Goal: Information Seeking & Learning: Learn about a topic

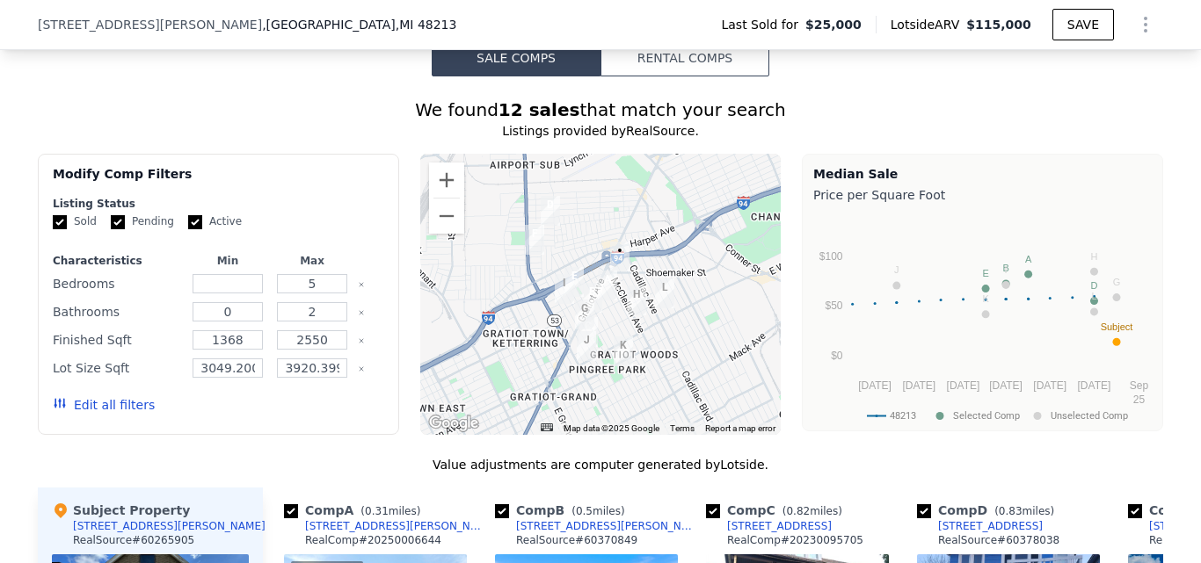
scroll to position [1488, 0]
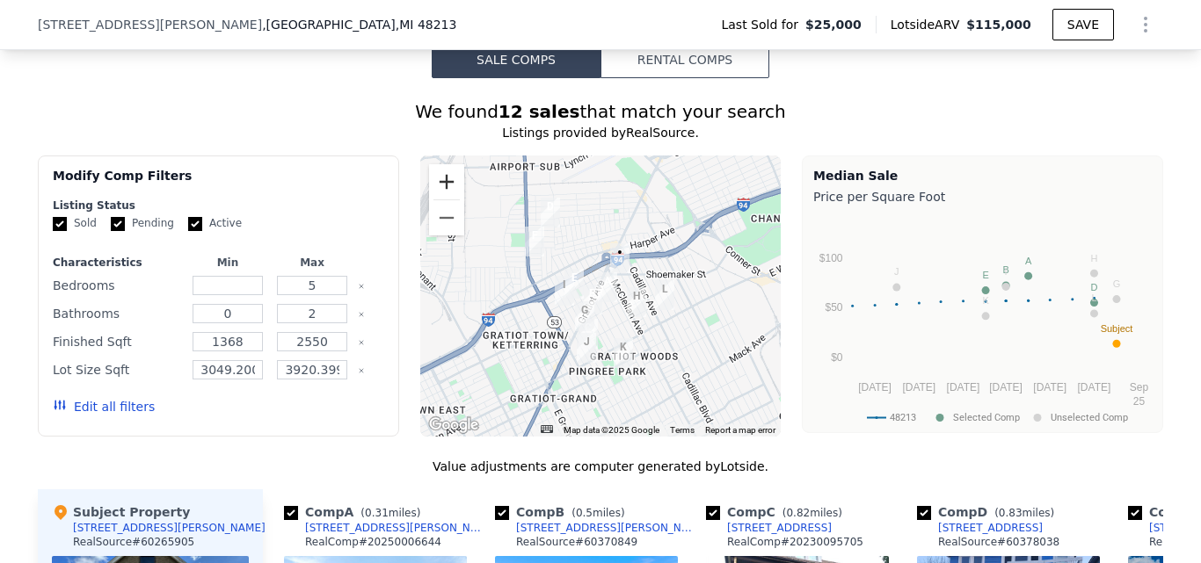
drag, startPoint x: 437, startPoint y: 194, endPoint x: 447, endPoint y: 200, distance: 11.8
click at [437, 195] on button "Zoom in" at bounding box center [446, 181] width 35 height 35
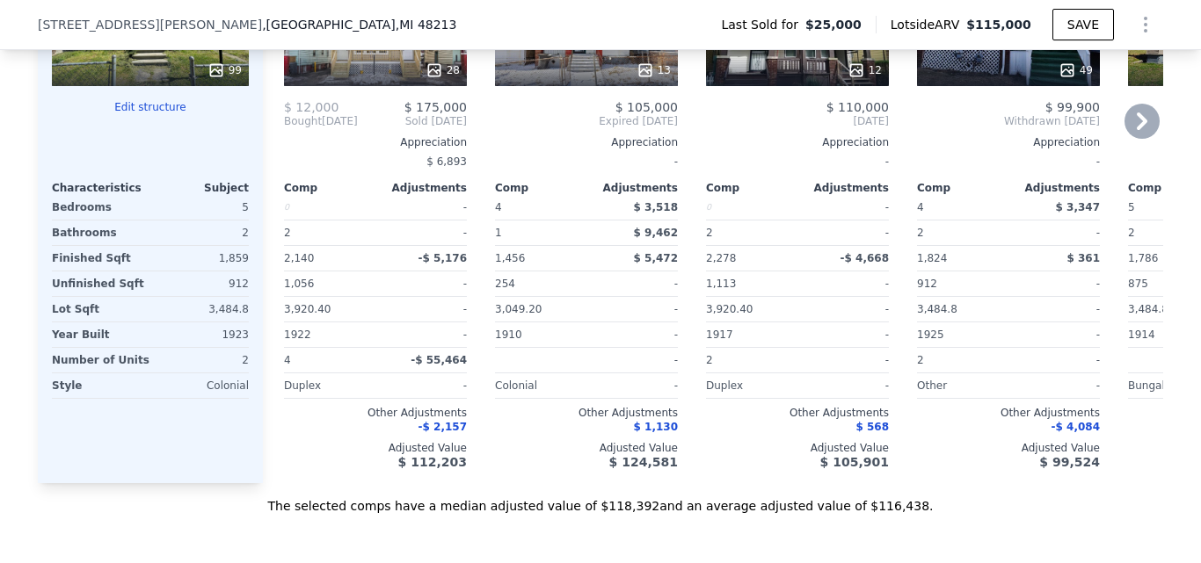
scroll to position [2103, 0]
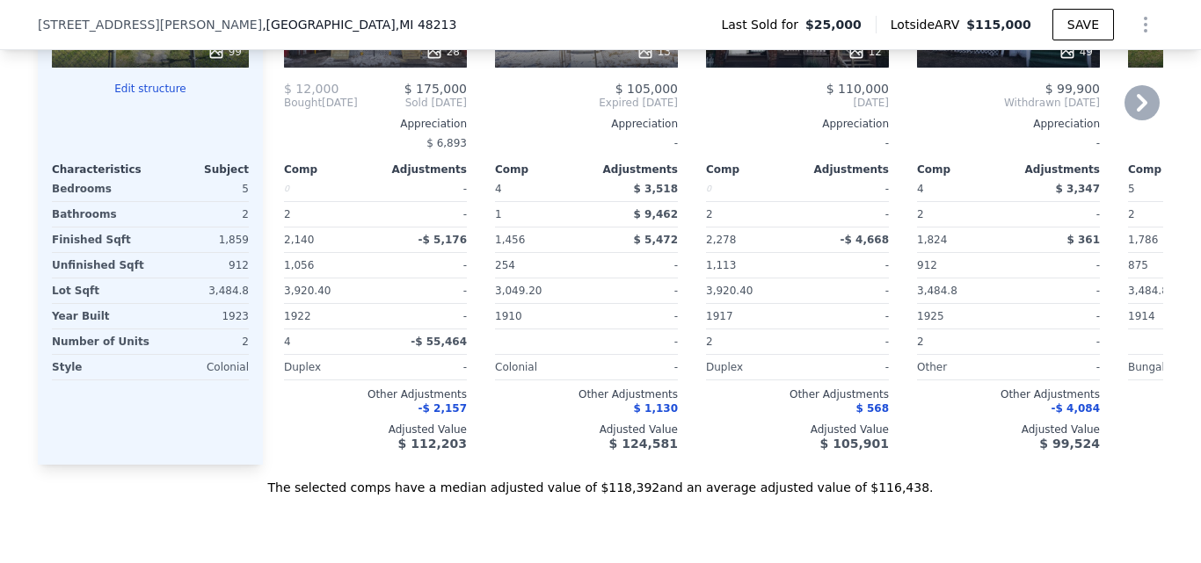
click at [319, 194] on div "0" at bounding box center [328, 189] width 88 height 25
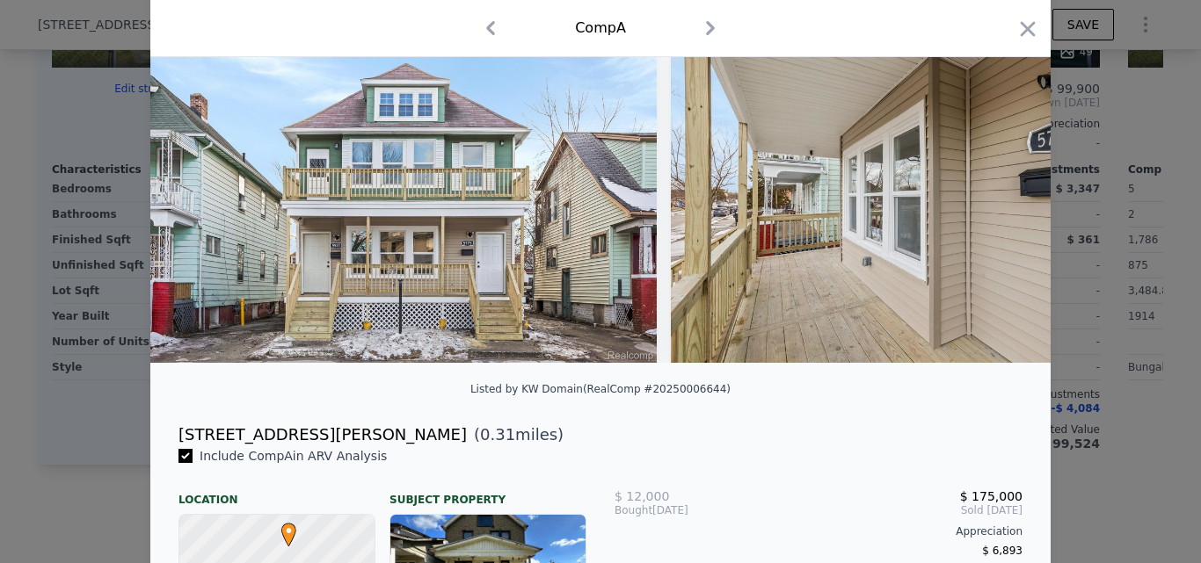
scroll to position [176, 0]
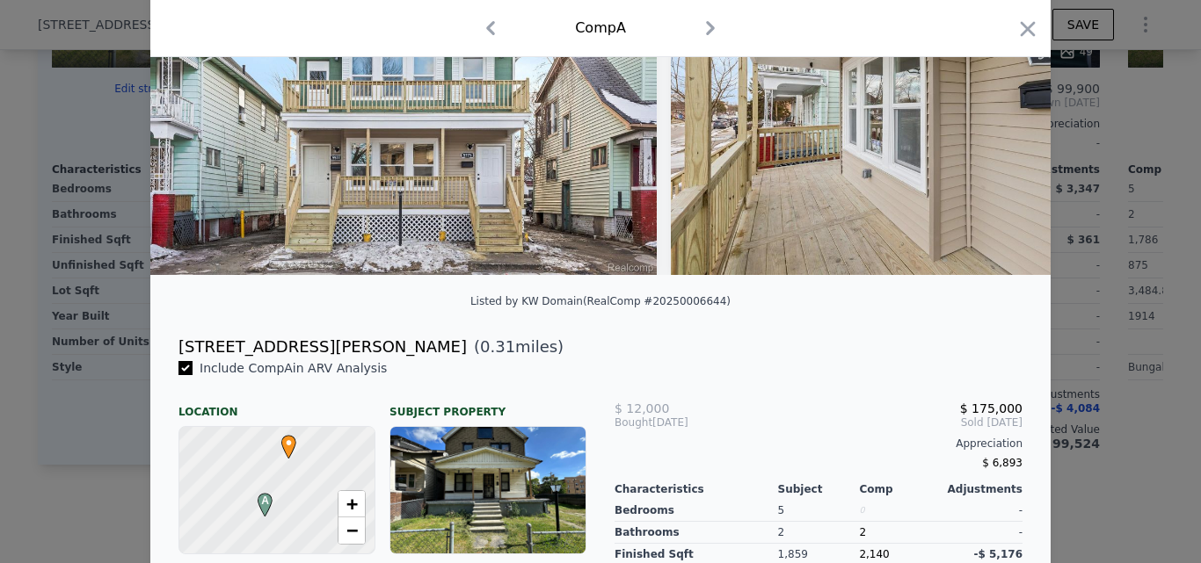
click at [1144, 231] on div at bounding box center [600, 281] width 1201 height 563
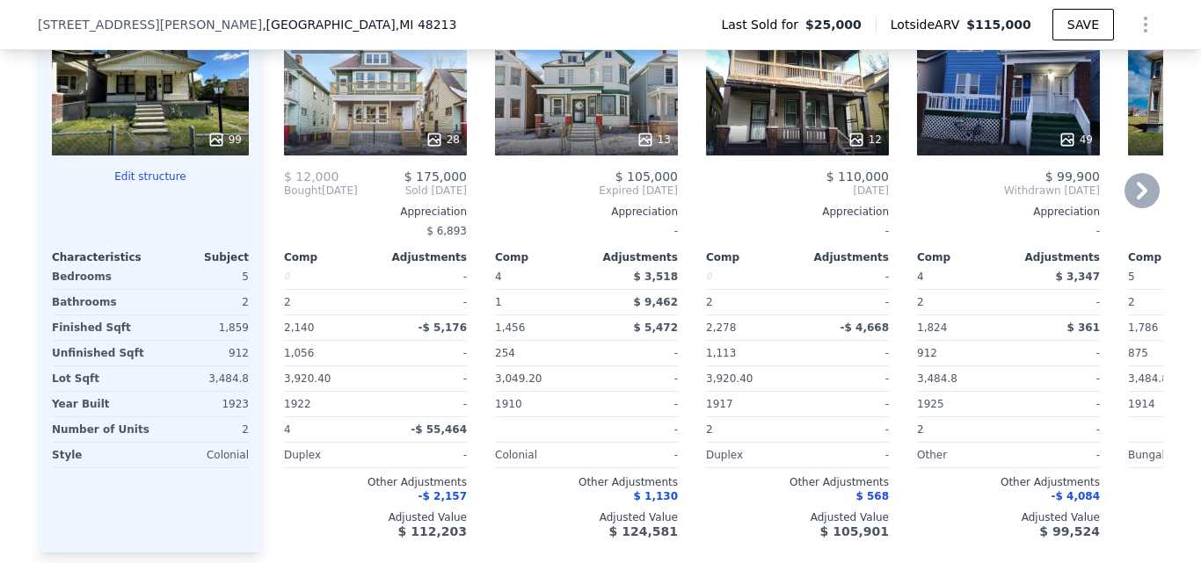
scroll to position [1928, 0]
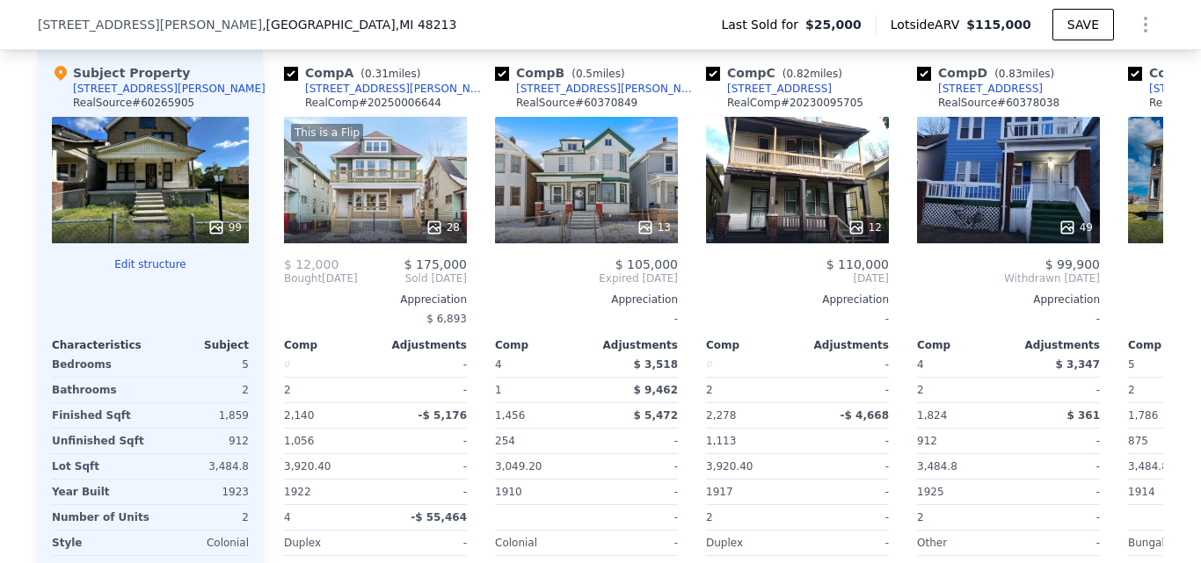
click at [155, 206] on div "99" at bounding box center [150, 180] width 197 height 127
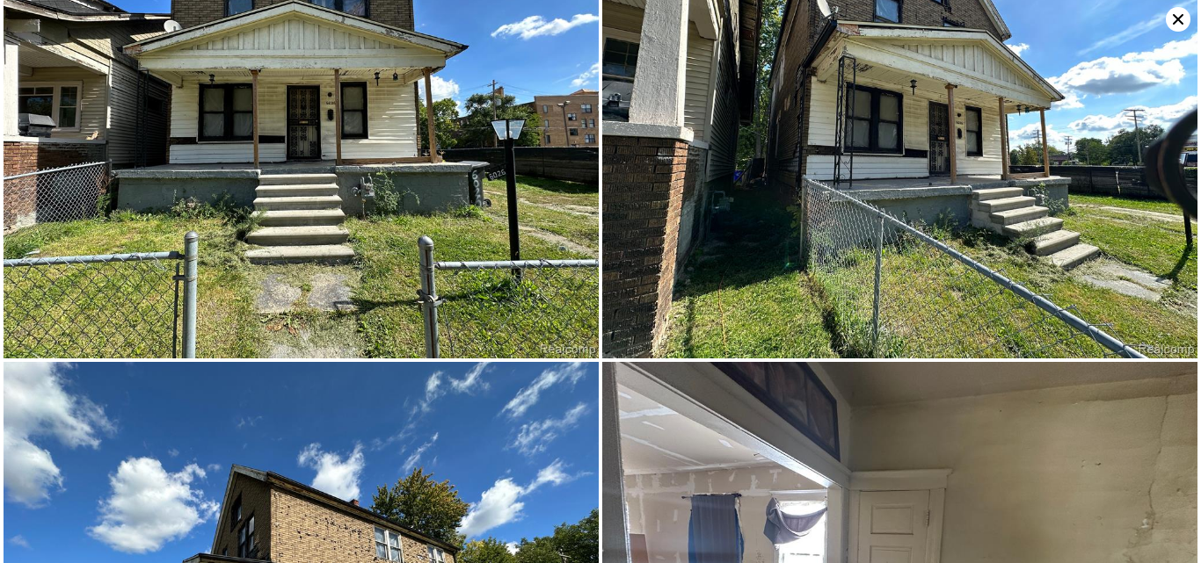
scroll to position [445, 0]
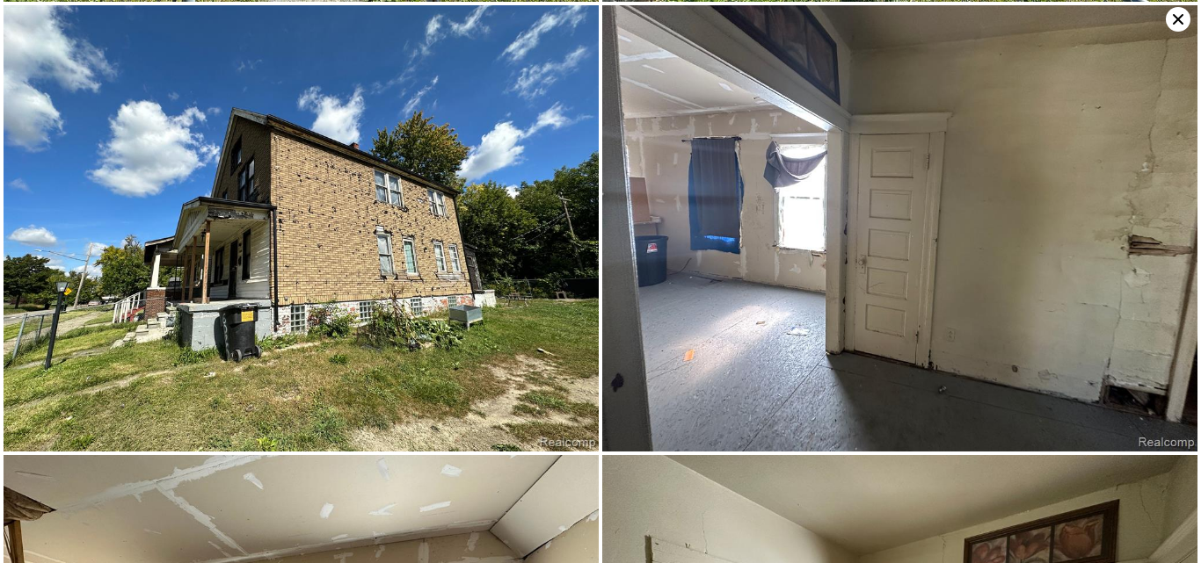
click at [1184, 20] on icon at bounding box center [1178, 19] width 25 height 25
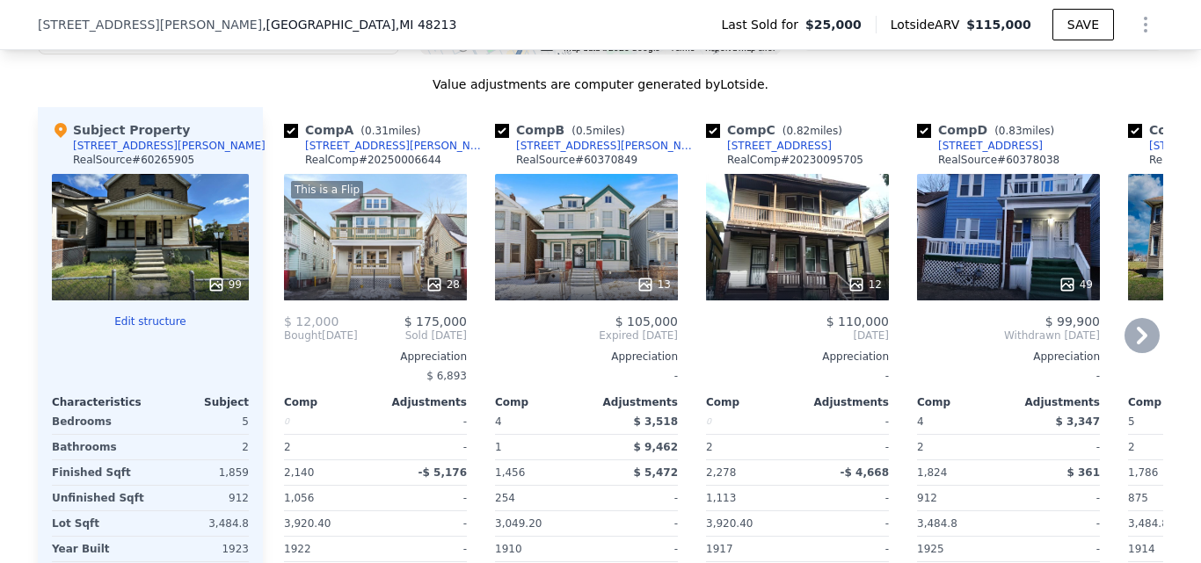
scroll to position [1840, 0]
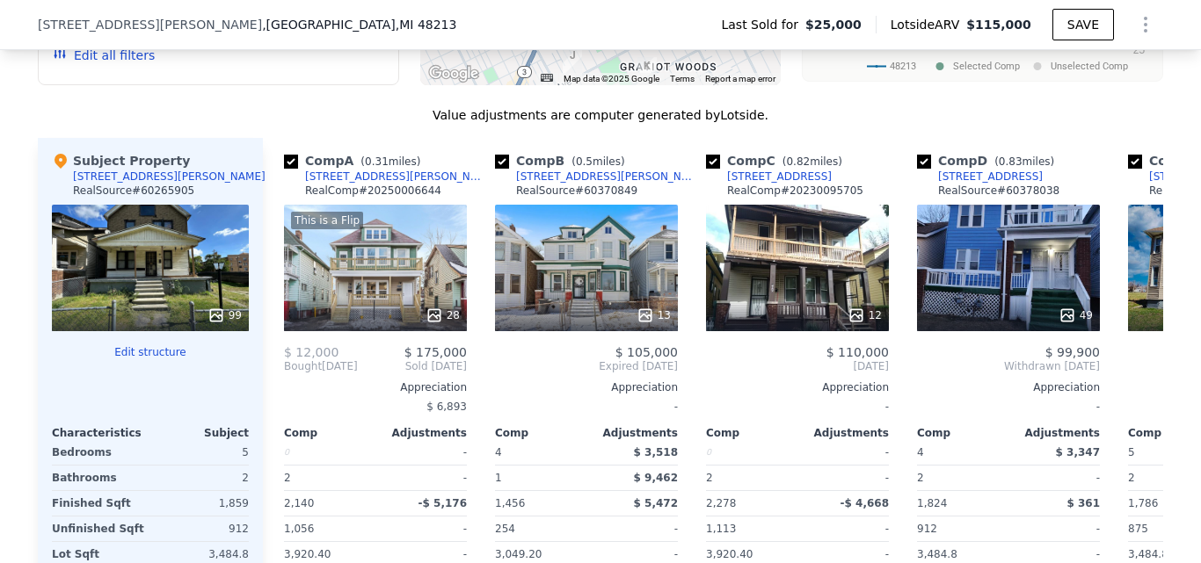
click at [192, 287] on div "99" at bounding box center [150, 268] width 197 height 127
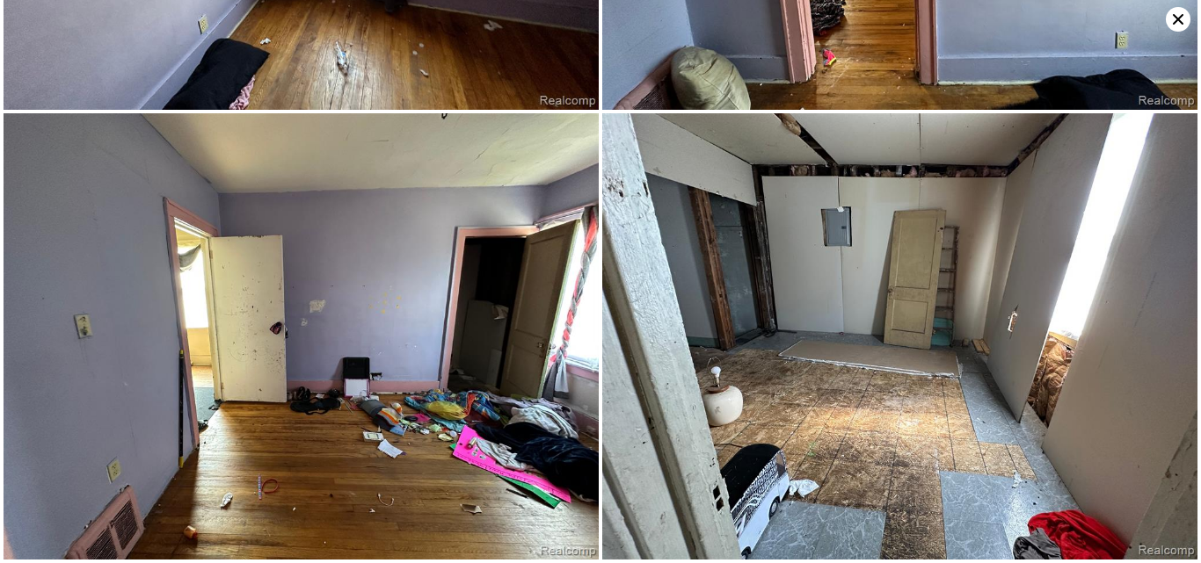
scroll to position [0, 0]
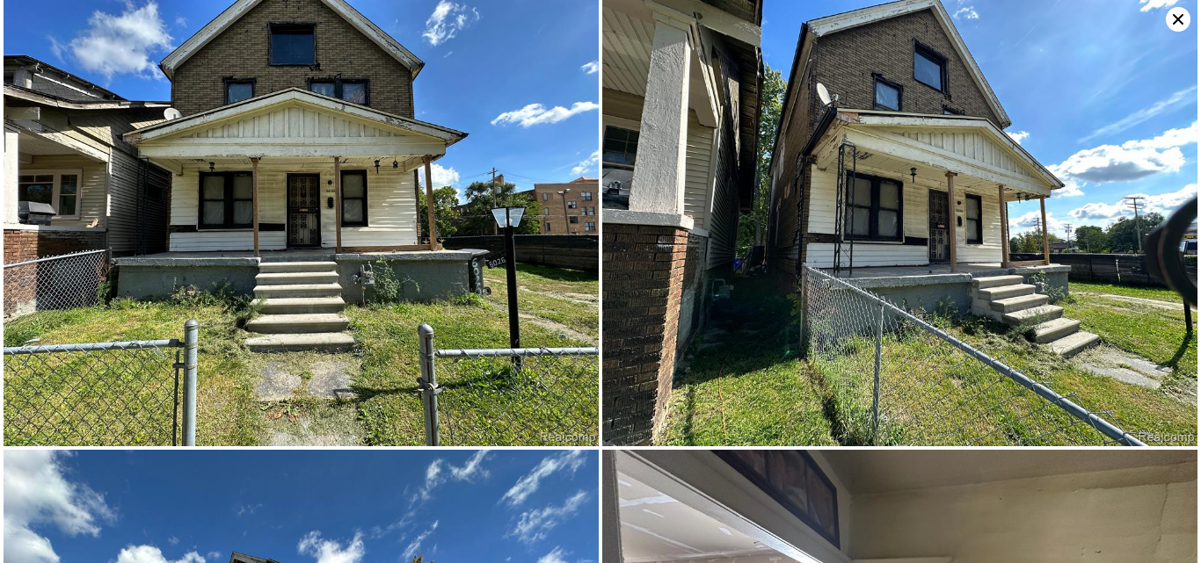
click at [933, 93] on img at bounding box center [899, 223] width 595 height 447
click at [1173, 21] on icon at bounding box center [1178, 19] width 25 height 25
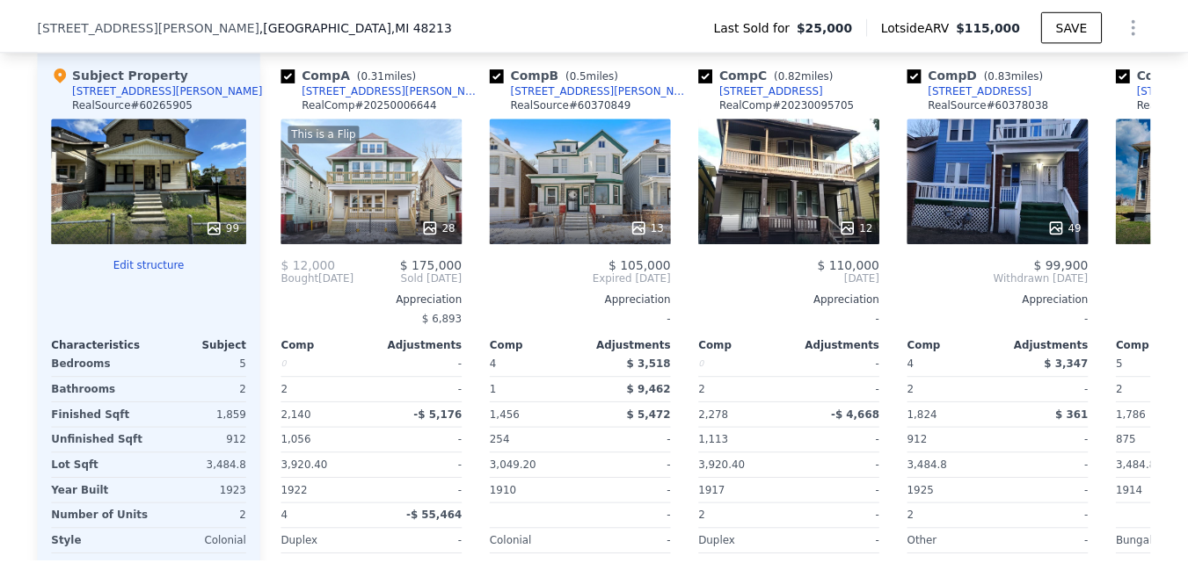
scroll to position [2016, 0]
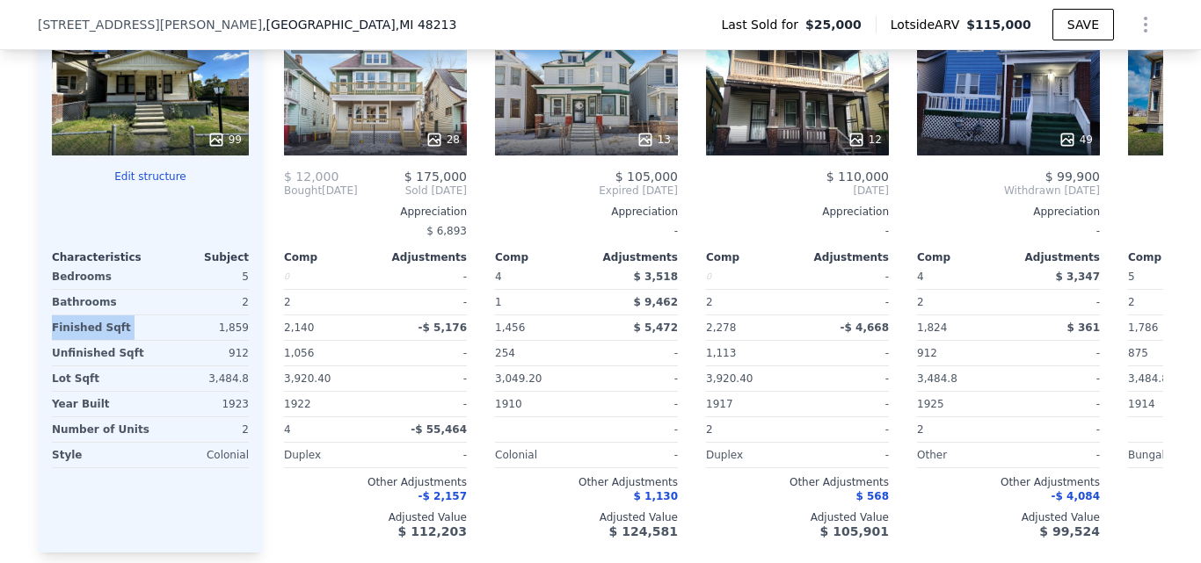
drag, startPoint x: 47, startPoint y: 334, endPoint x: 149, endPoint y: 345, distance: 102.5
click at [149, 341] on div "Finished Sqft 1,859" at bounding box center [150, 328] width 197 height 25
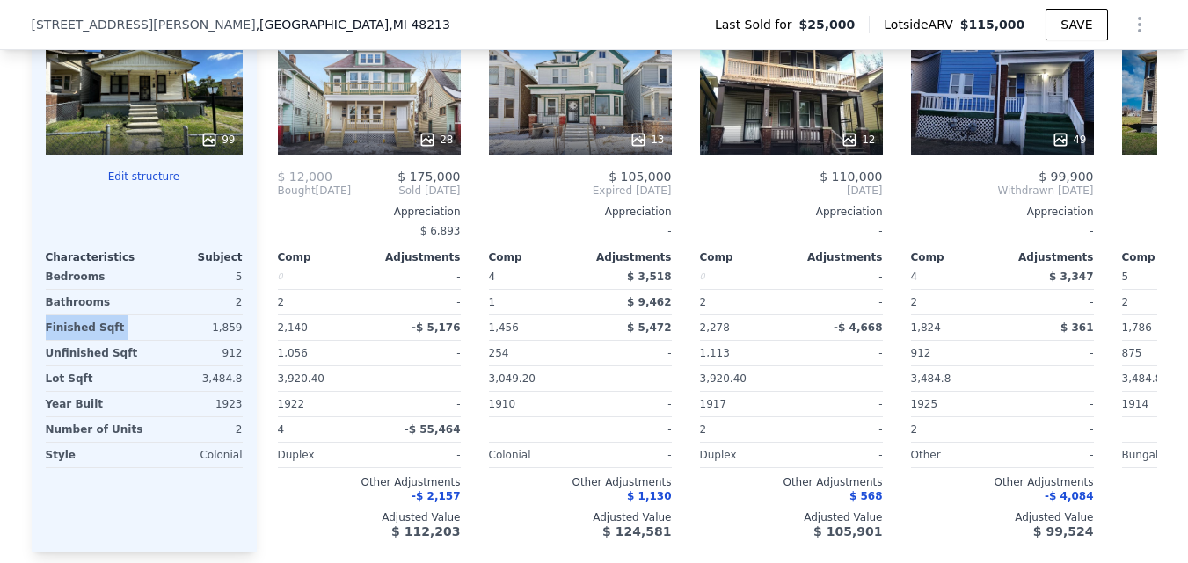
click at [187, 338] on div "1,859" at bounding box center [195, 328] width 95 height 25
click at [222, 468] on div "Colonial" at bounding box center [195, 455] width 95 height 25
copy div "Colonial"
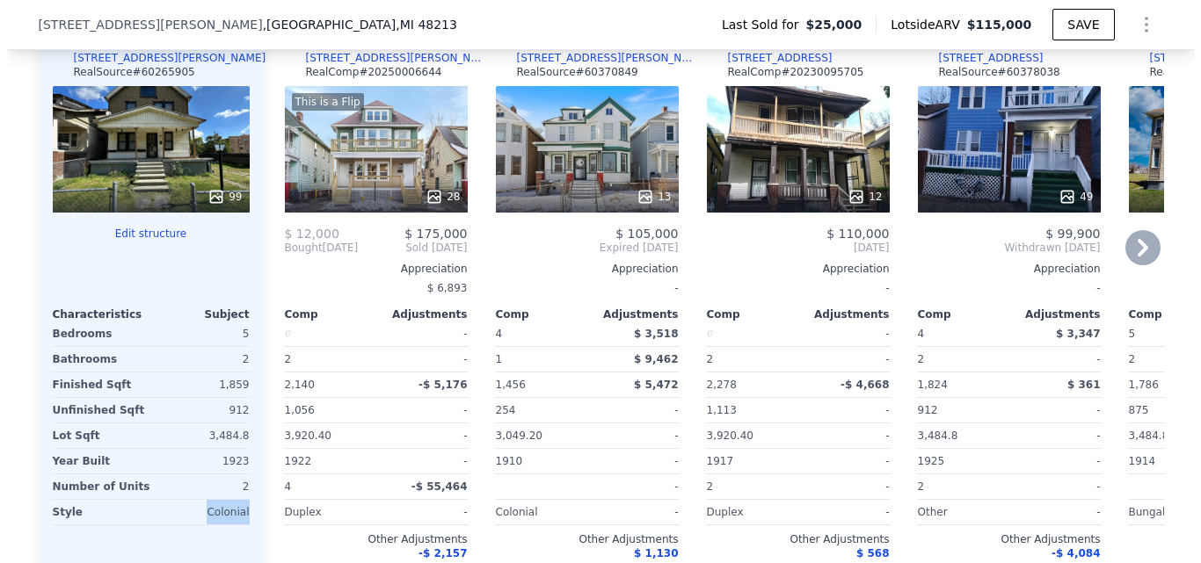
scroll to position [1928, 0]
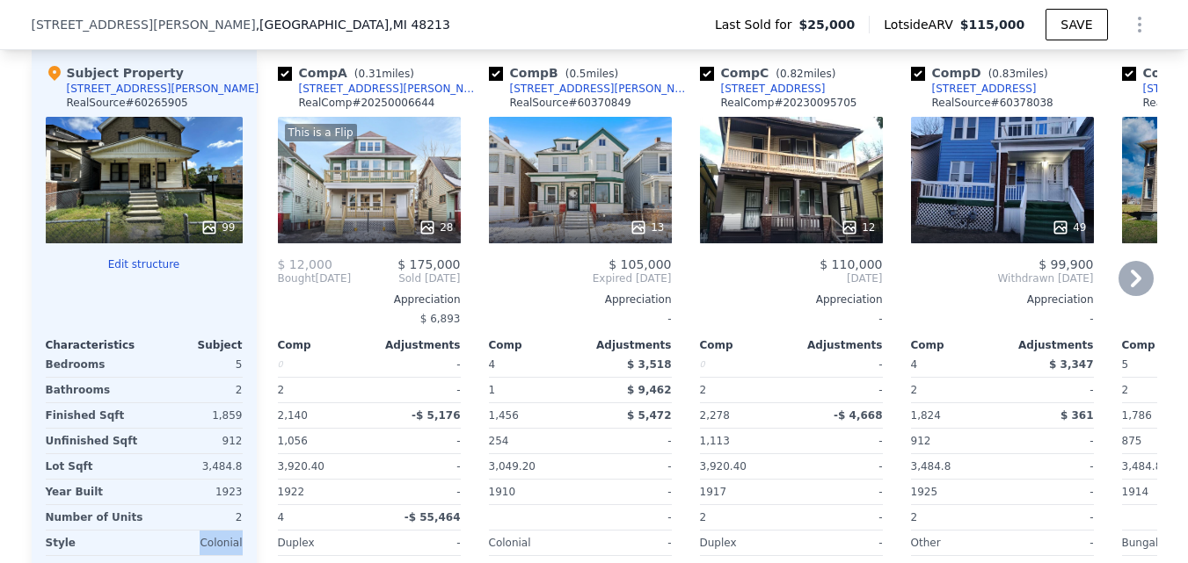
click at [805, 224] on div "12" at bounding box center [791, 180] width 183 height 127
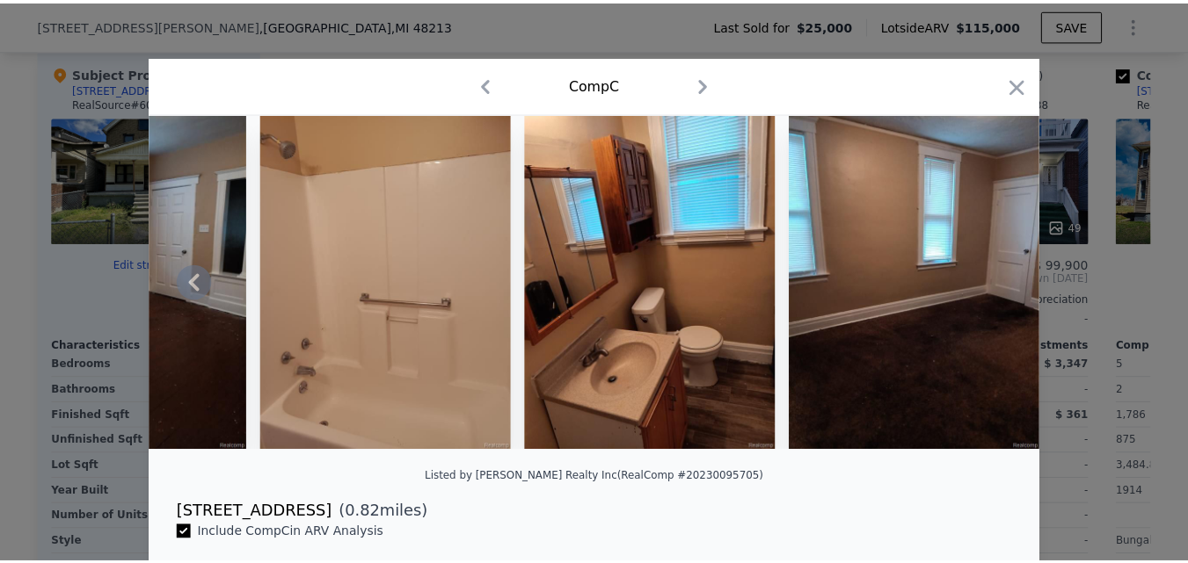
scroll to position [0, 2283]
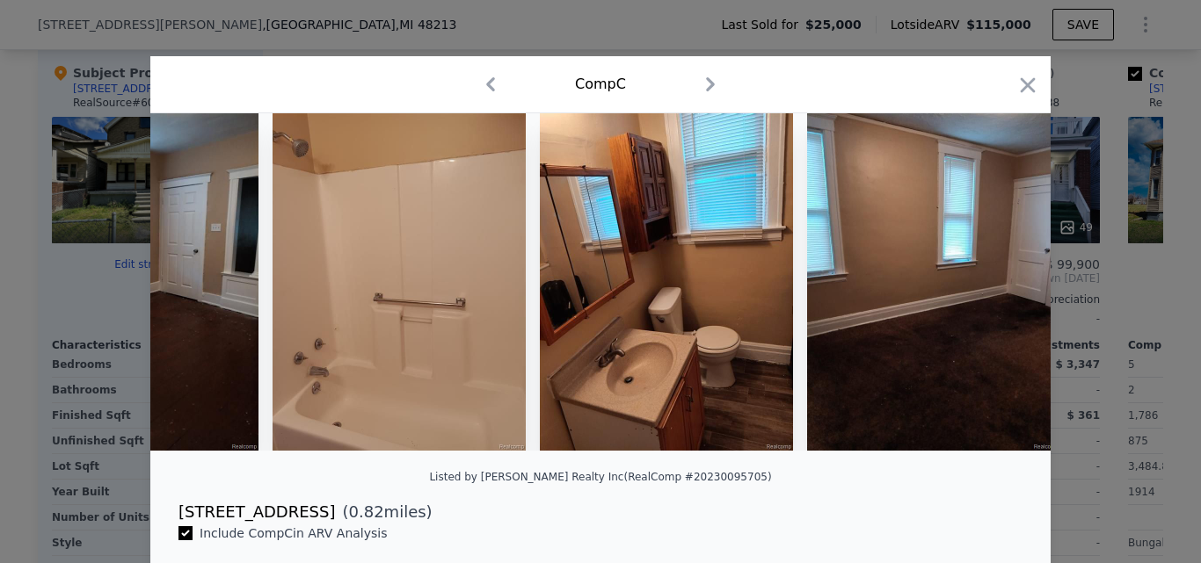
click at [1007, 85] on div "Comp C" at bounding box center [600, 84] width 872 height 28
click at [1050, 81] on div at bounding box center [600, 281] width 1201 height 563
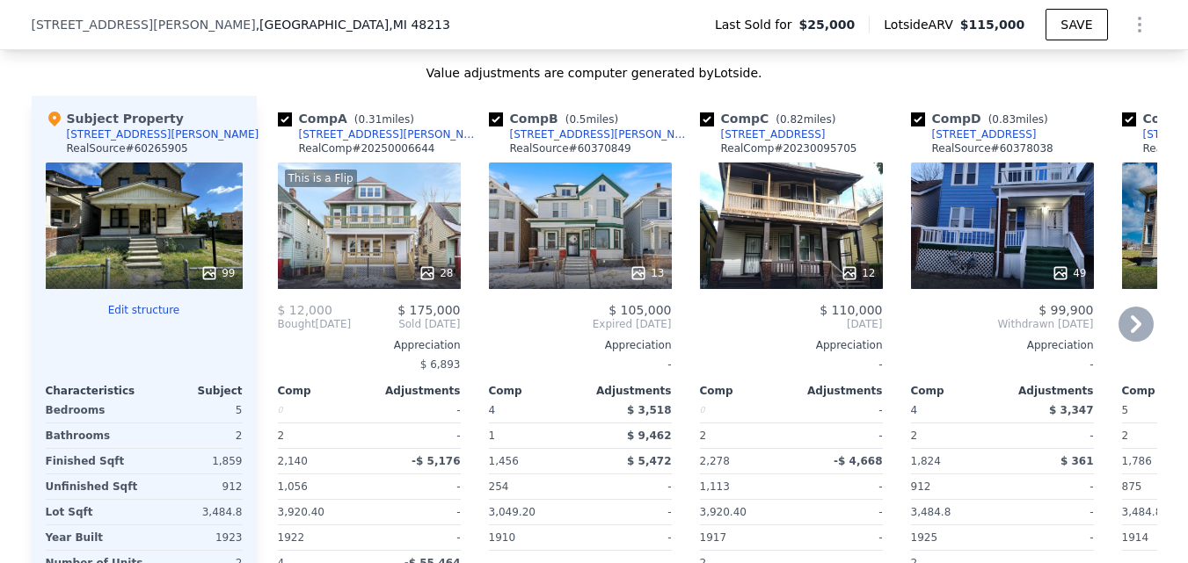
scroll to position [1840, 0]
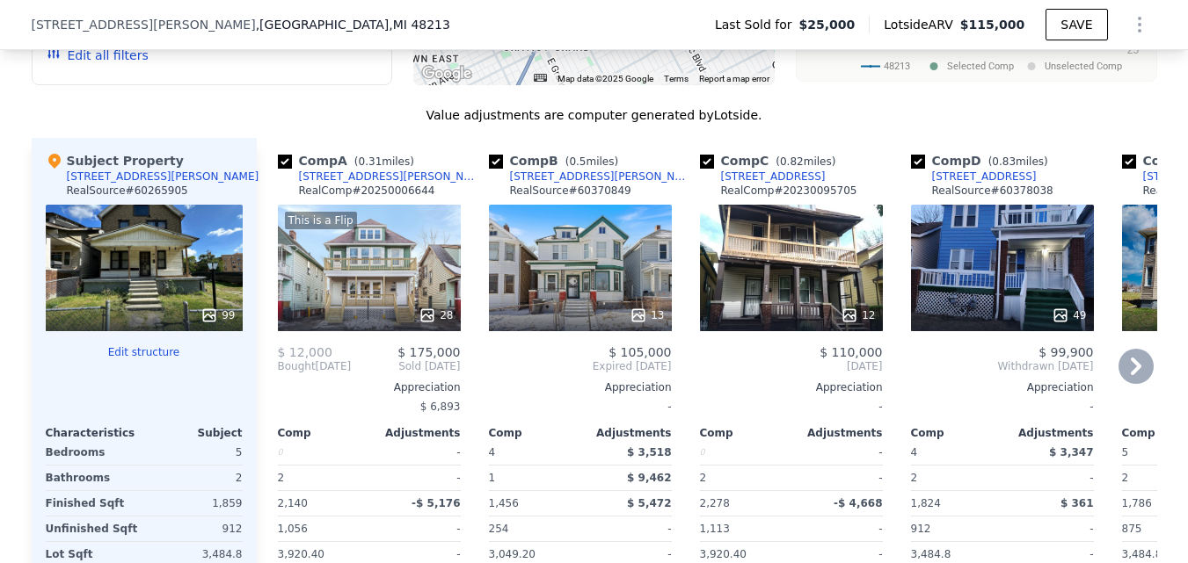
click at [1134, 384] on icon at bounding box center [1135, 366] width 35 height 35
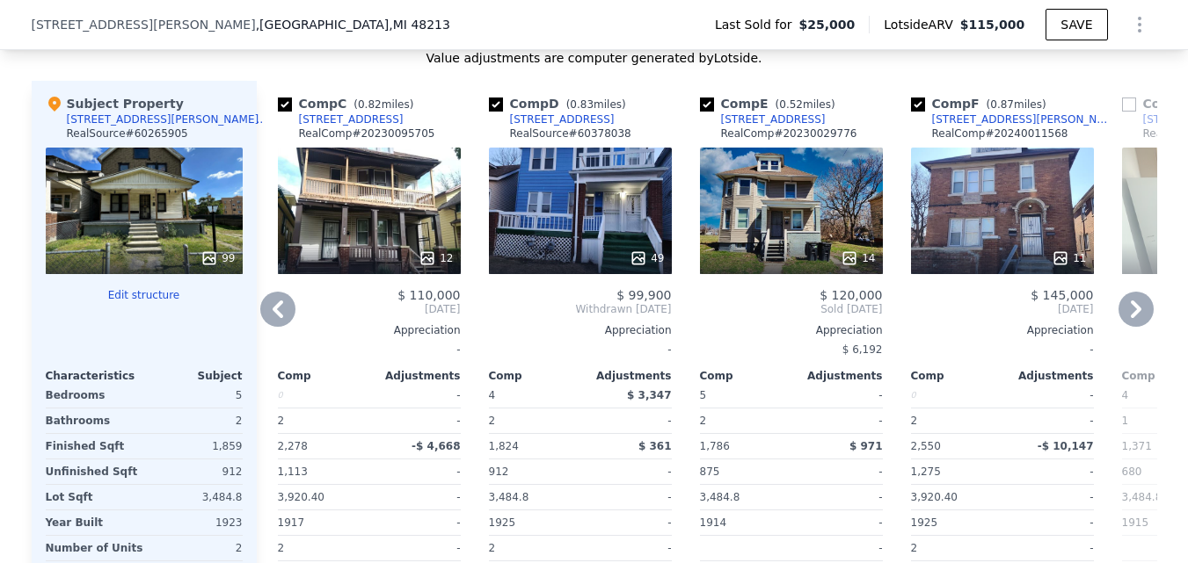
scroll to position [1928, 0]
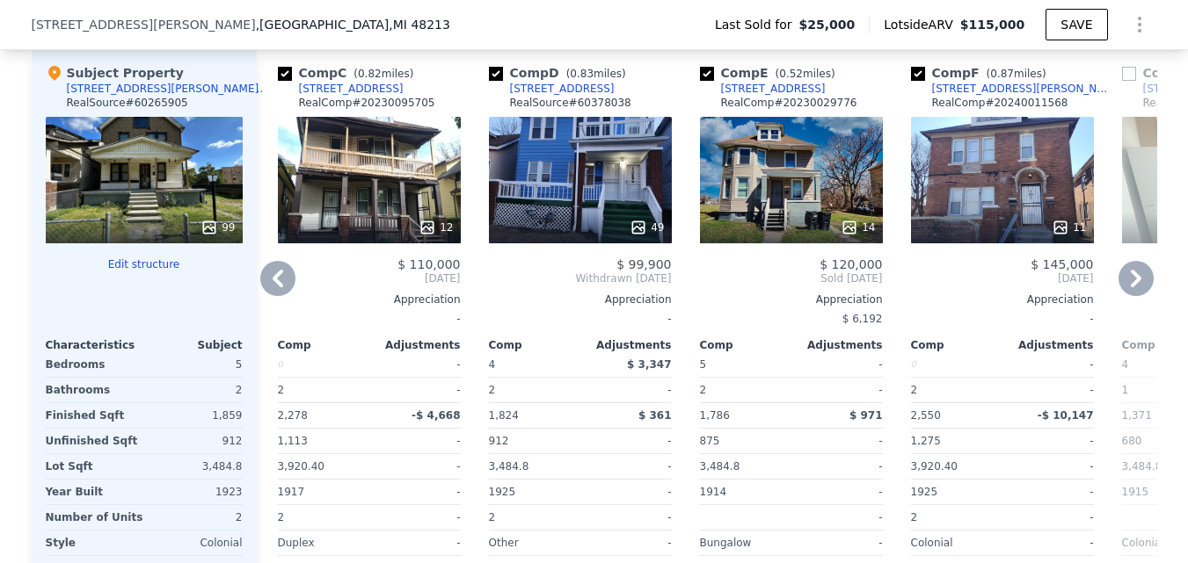
click at [270, 284] on icon at bounding box center [277, 278] width 35 height 35
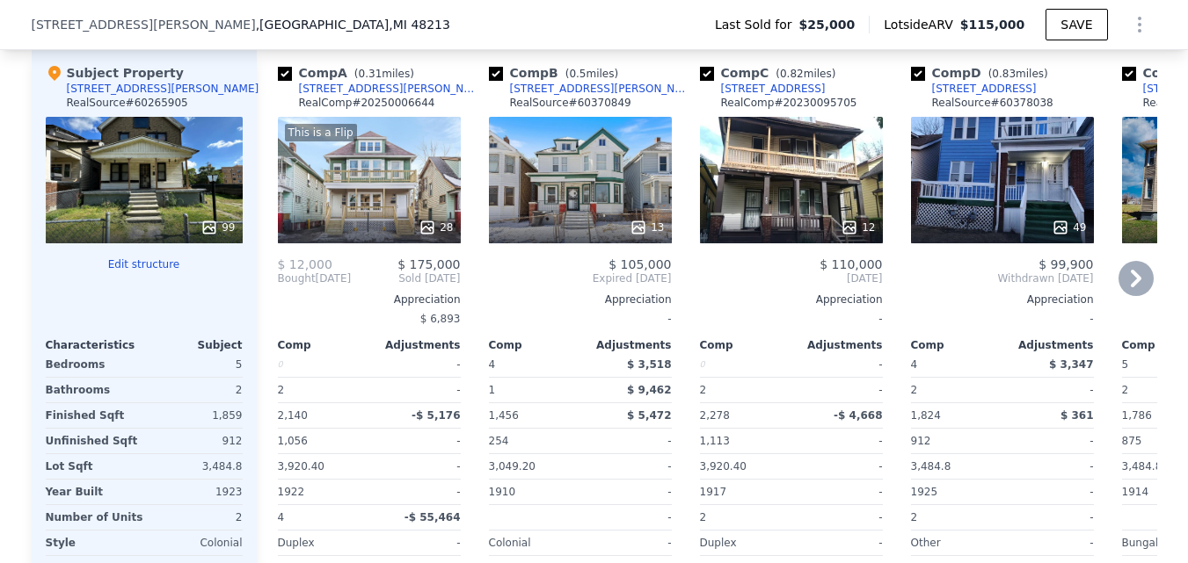
click at [1027, 144] on div "49" at bounding box center [1002, 180] width 183 height 127
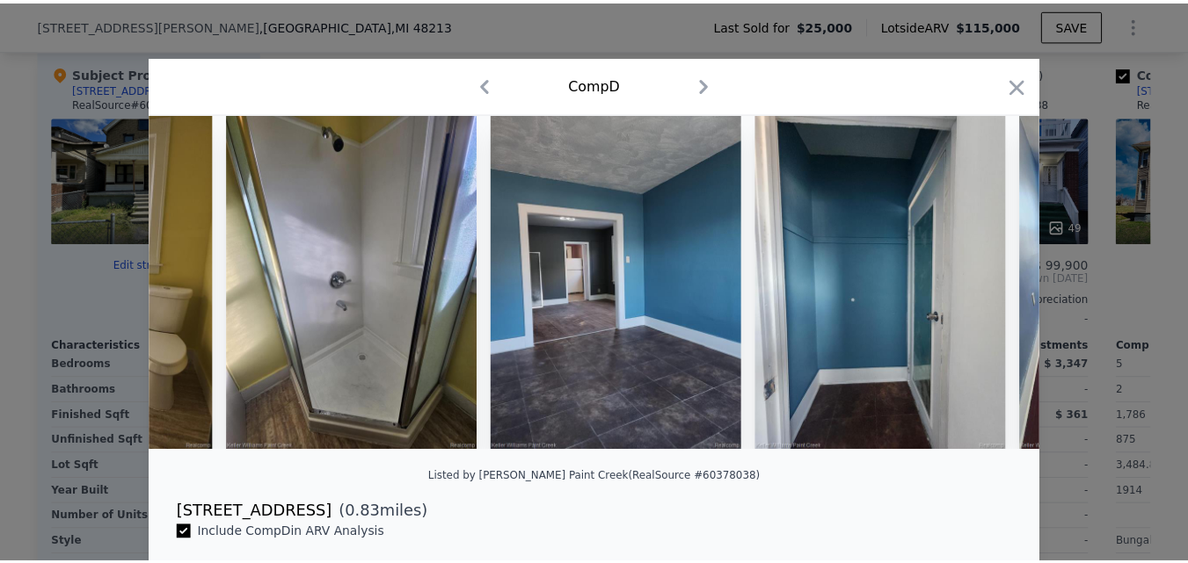
scroll to position [0, 1949]
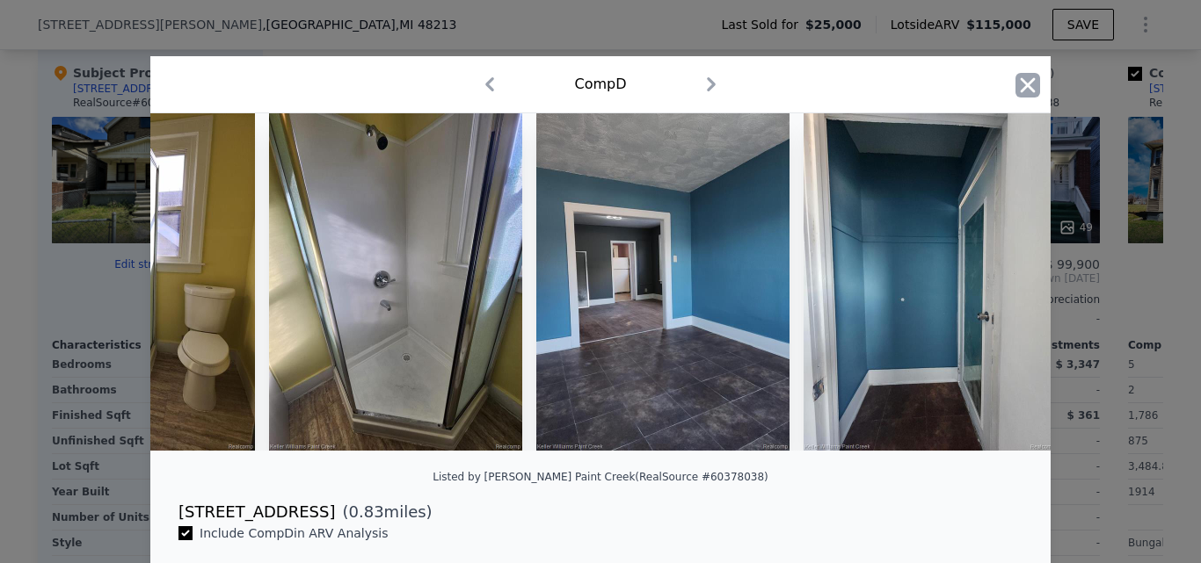
click at [1018, 94] on icon "button" at bounding box center [1027, 85] width 25 height 25
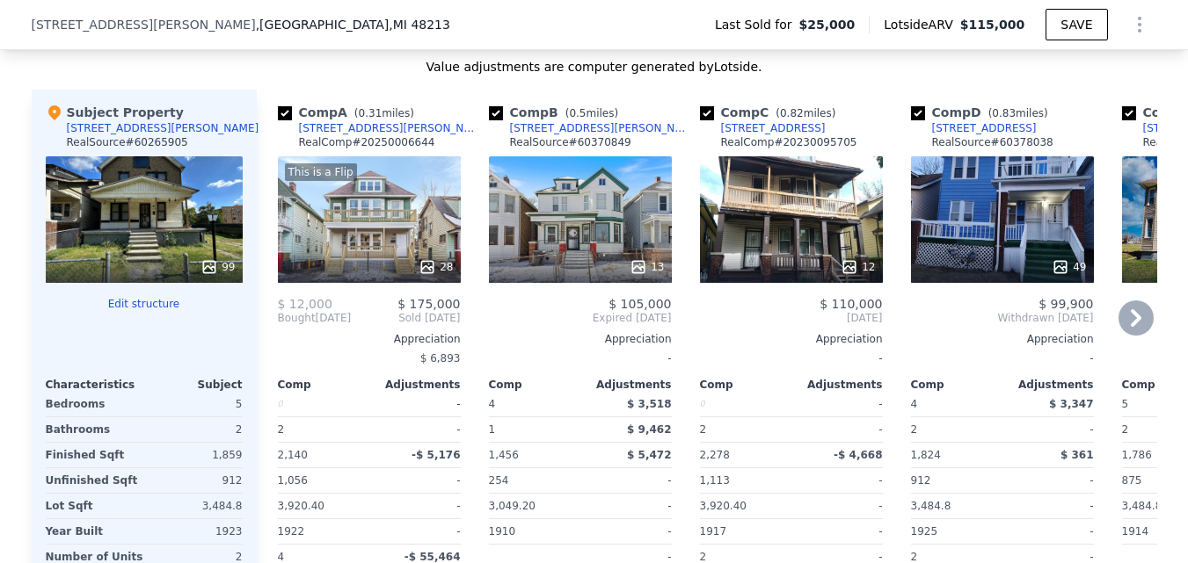
scroll to position [1840, 0]
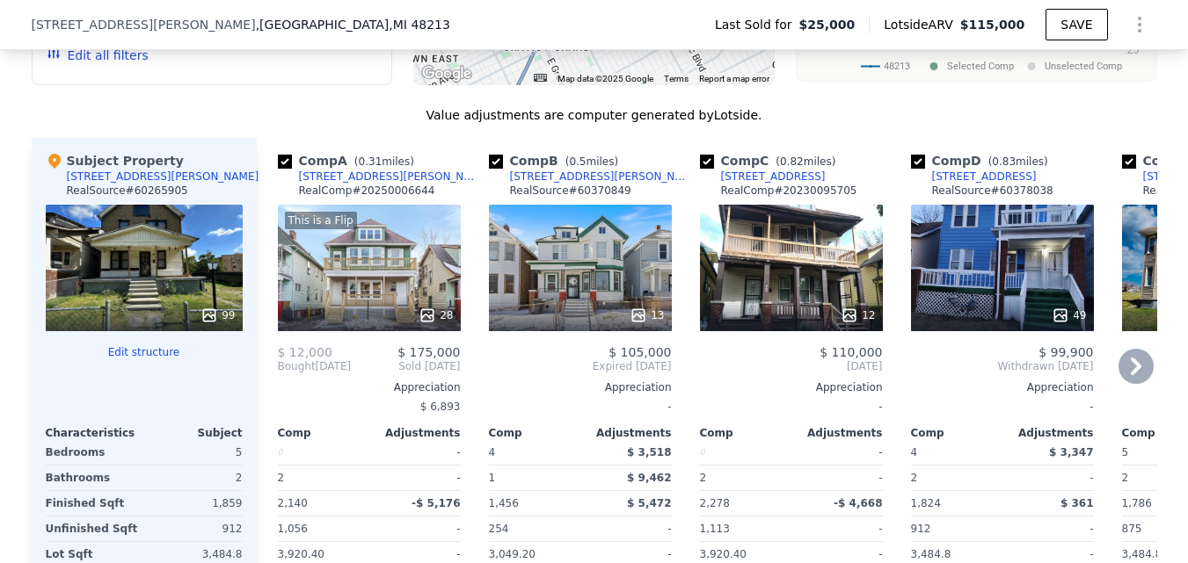
click at [1141, 384] on icon at bounding box center [1135, 366] width 35 height 35
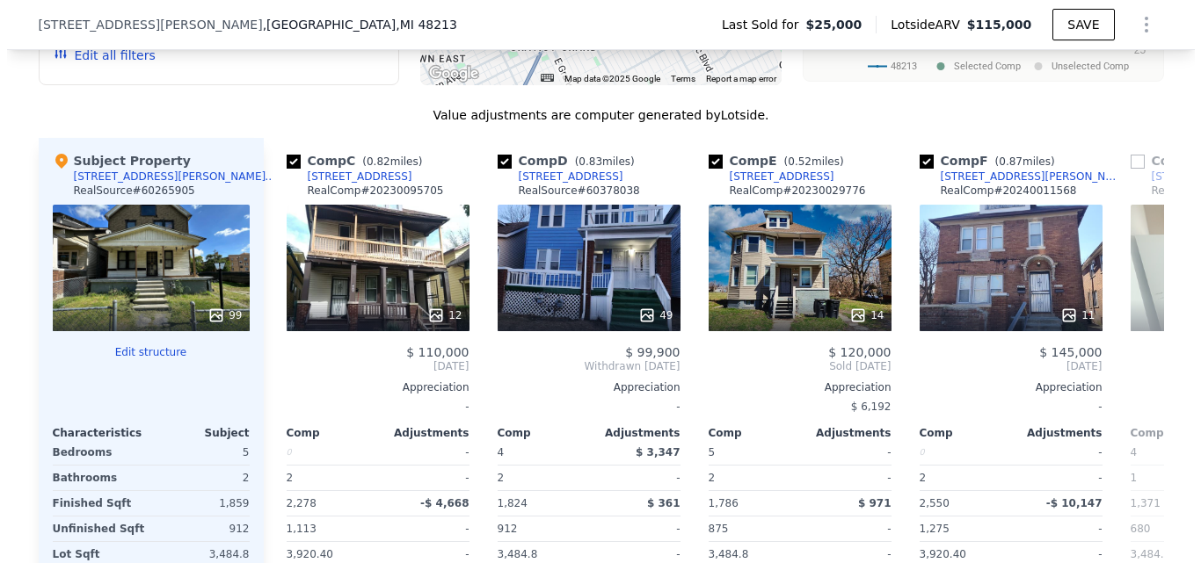
scroll to position [0, 422]
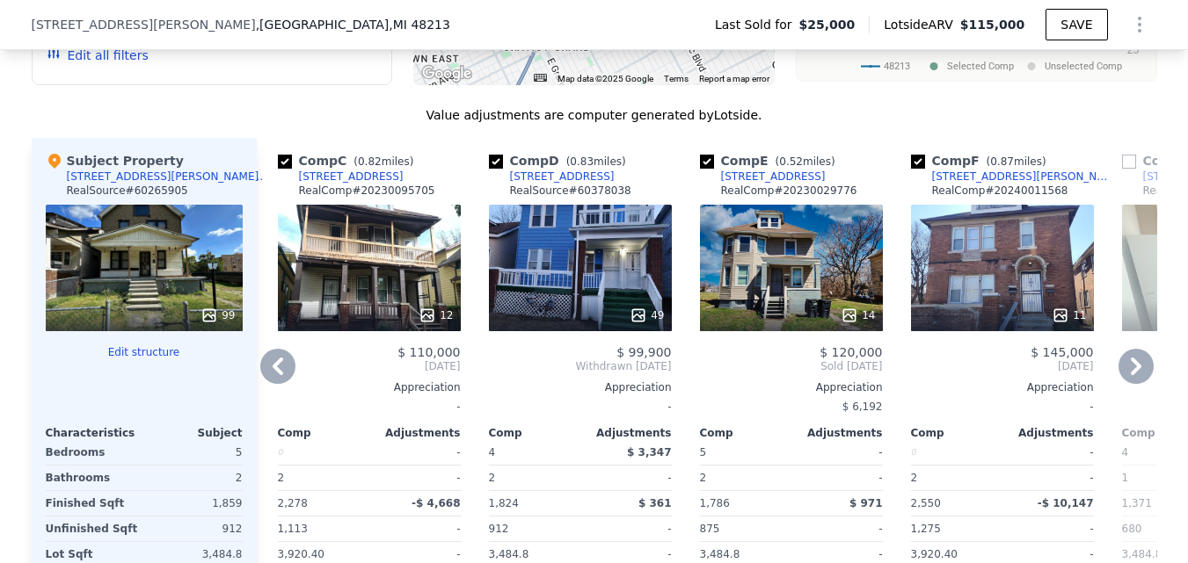
click at [1005, 314] on div at bounding box center [1002, 316] width 183 height 32
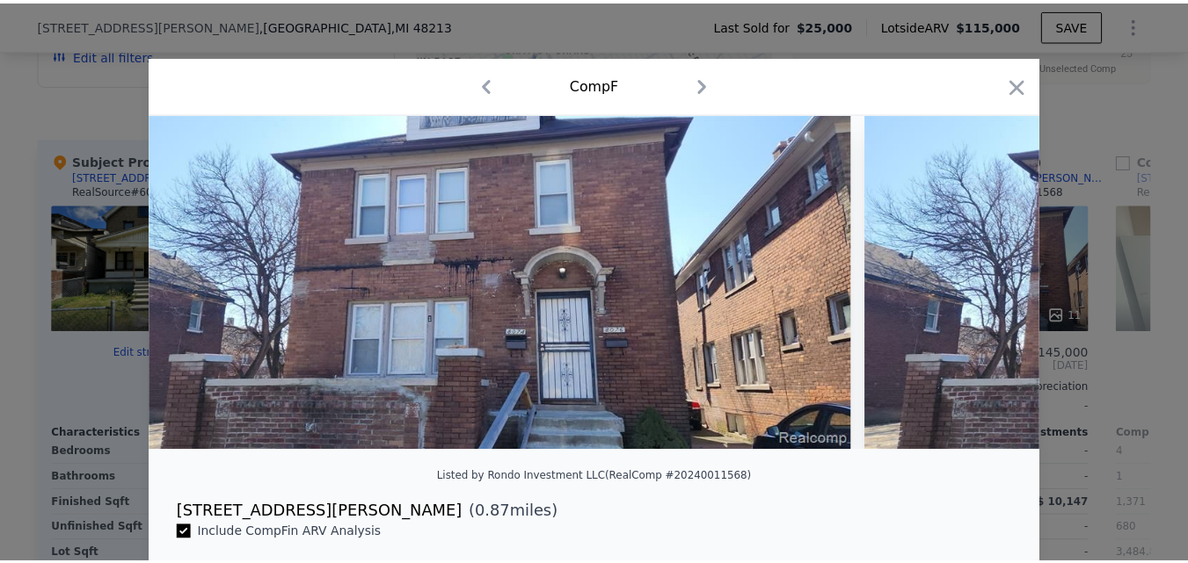
scroll to position [0, 3824]
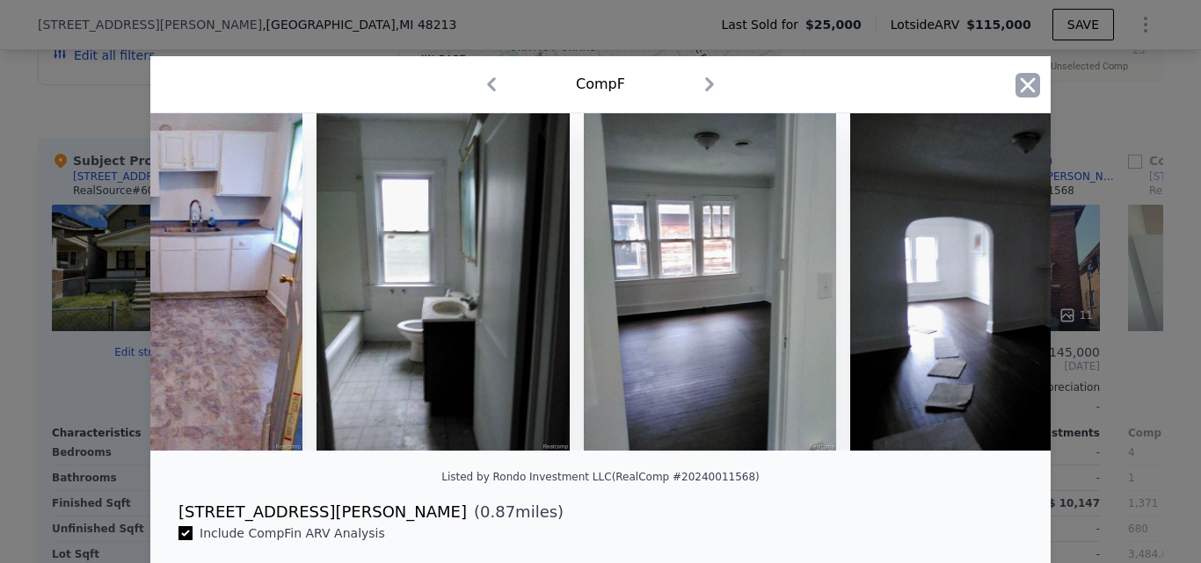
click at [1016, 77] on icon "button" at bounding box center [1027, 85] width 25 height 25
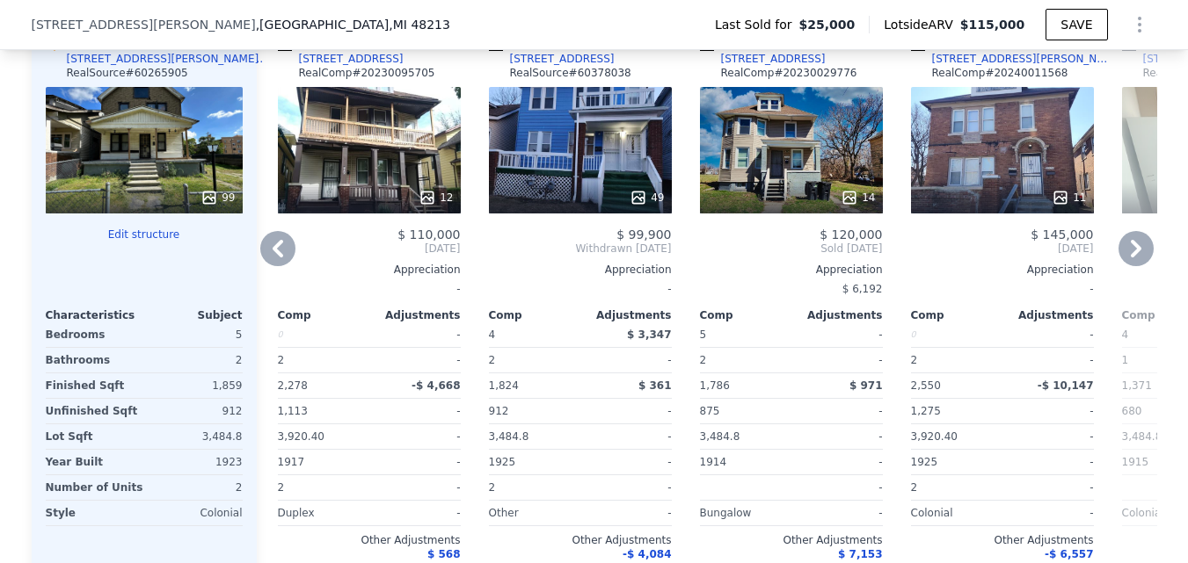
scroll to position [1928, 0]
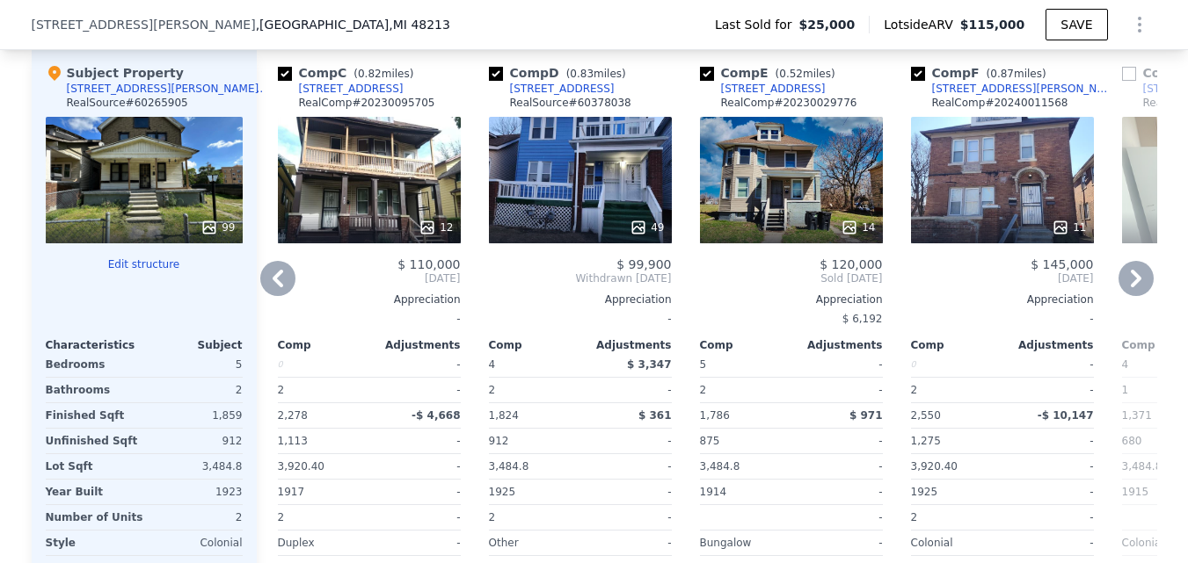
click at [272, 284] on icon at bounding box center [277, 279] width 11 height 18
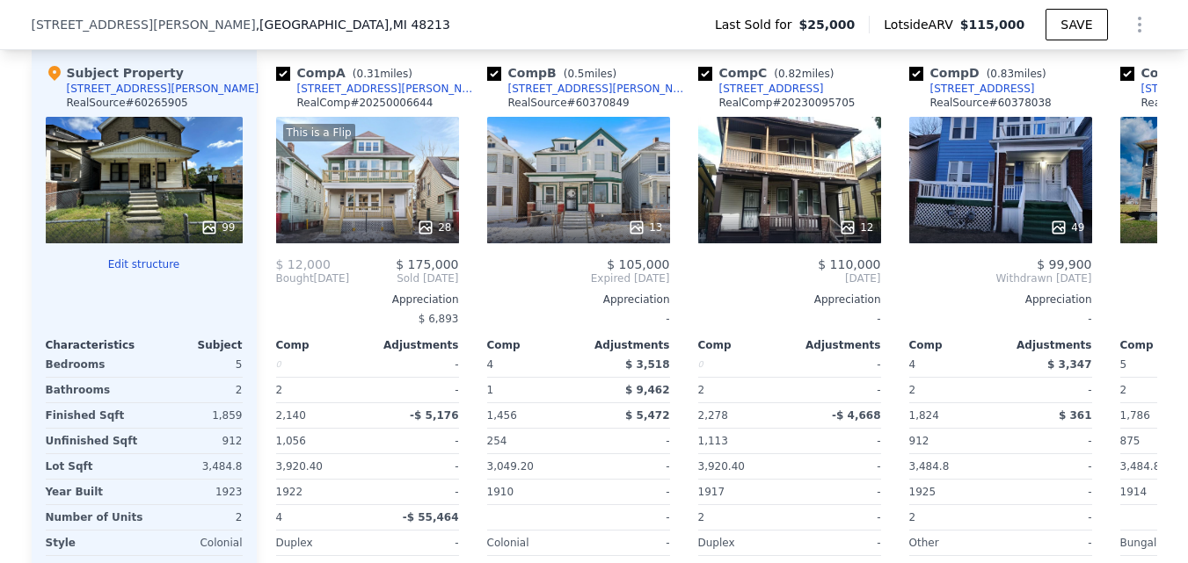
scroll to position [0, 0]
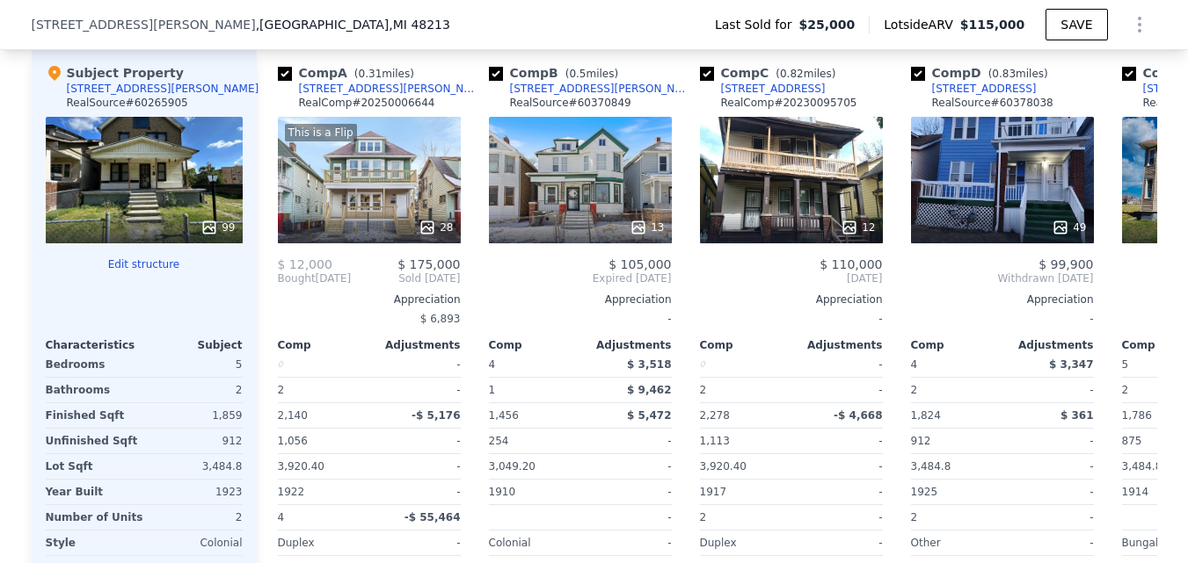
click at [278, 284] on span "Bought" at bounding box center [297, 279] width 38 height 14
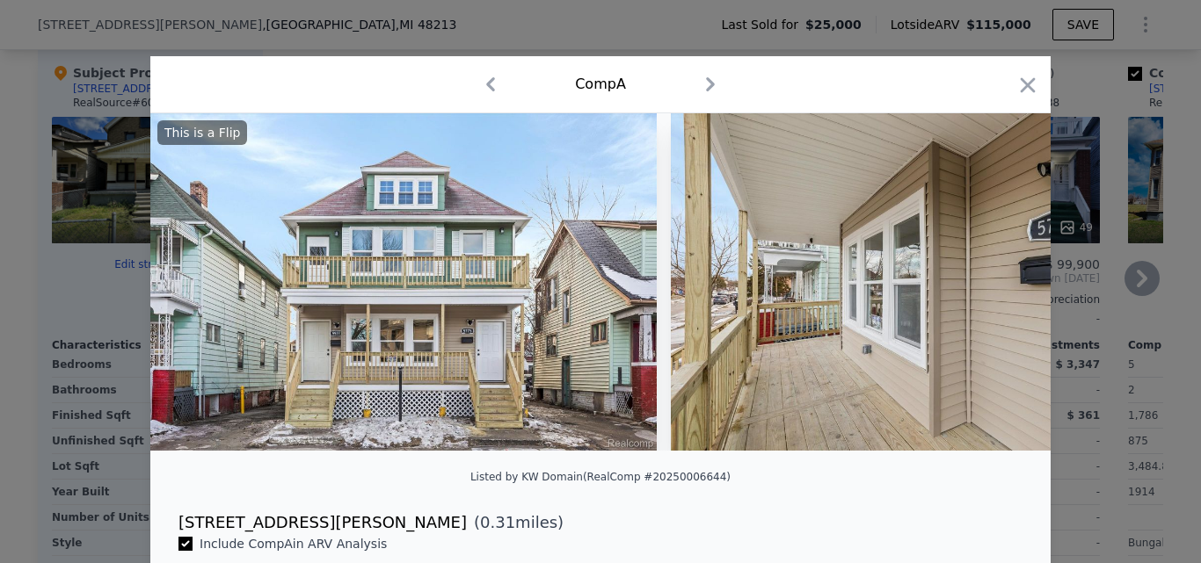
click at [1034, 91] on div "Comp A" at bounding box center [600, 84] width 900 height 57
drag, startPoint x: 1021, startPoint y: 88, endPoint x: 1017, endPoint y: 173, distance: 85.4
click at [1021, 87] on icon "button" at bounding box center [1027, 85] width 25 height 25
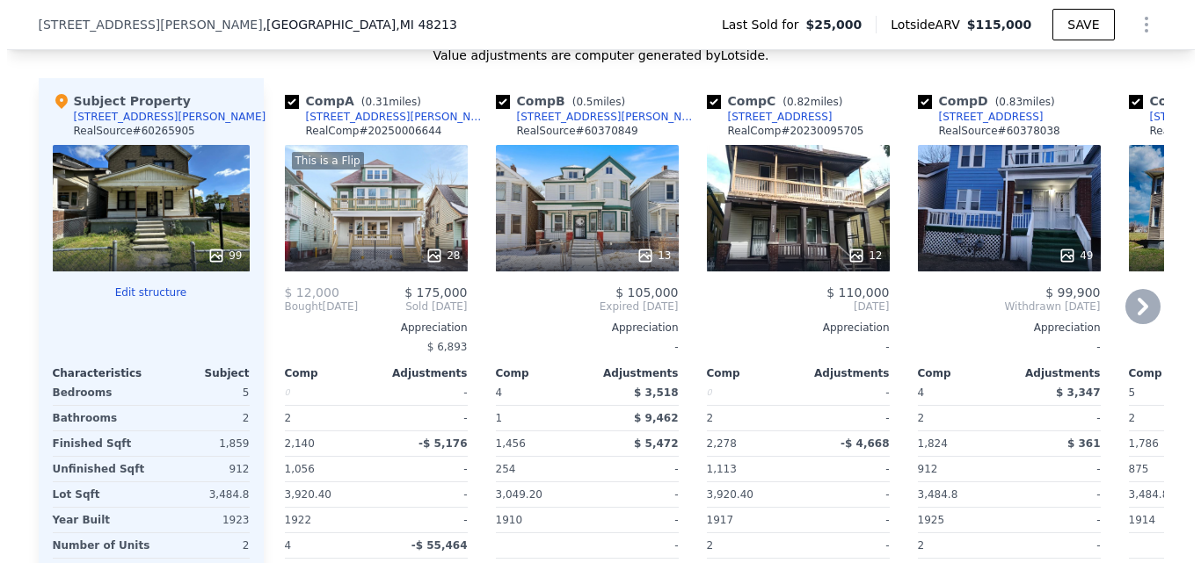
scroll to position [1928, 0]
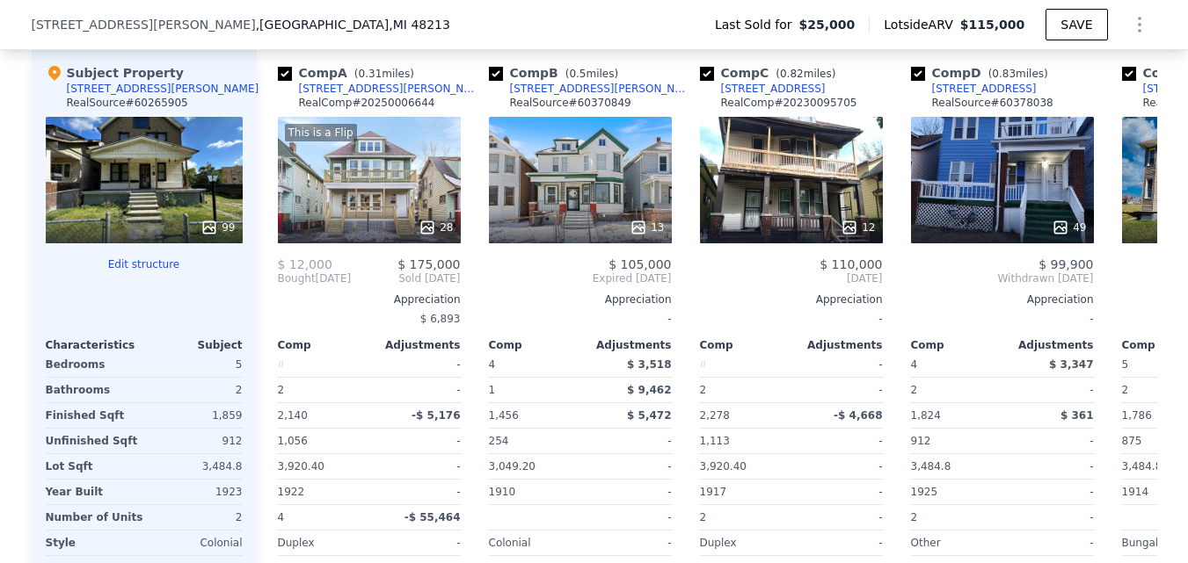
click at [173, 210] on div "99" at bounding box center [144, 180] width 197 height 127
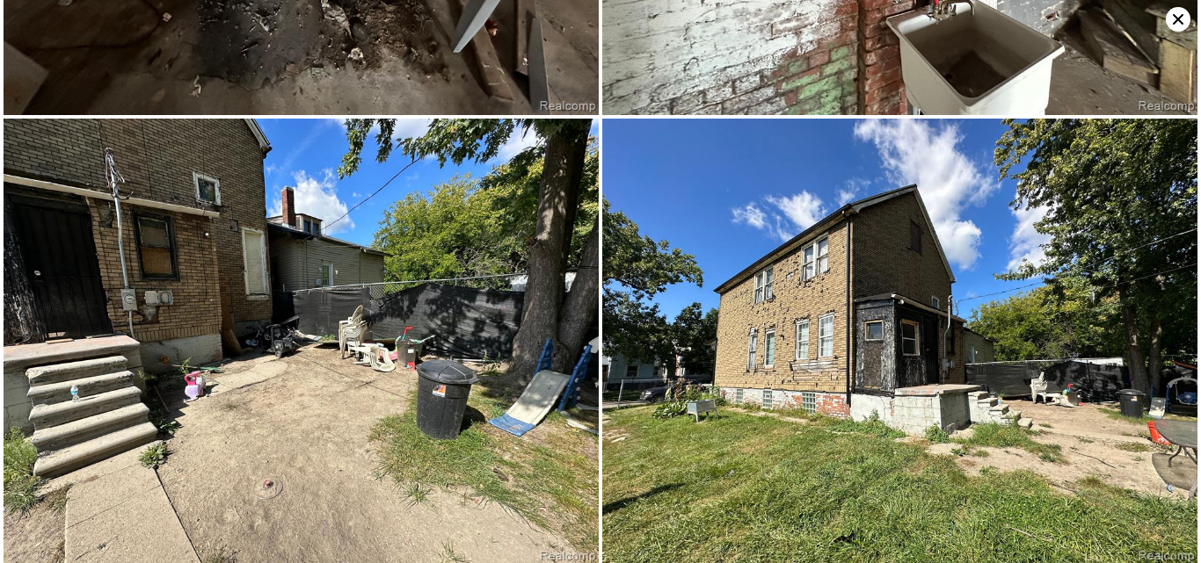
scroll to position [19575, 0]
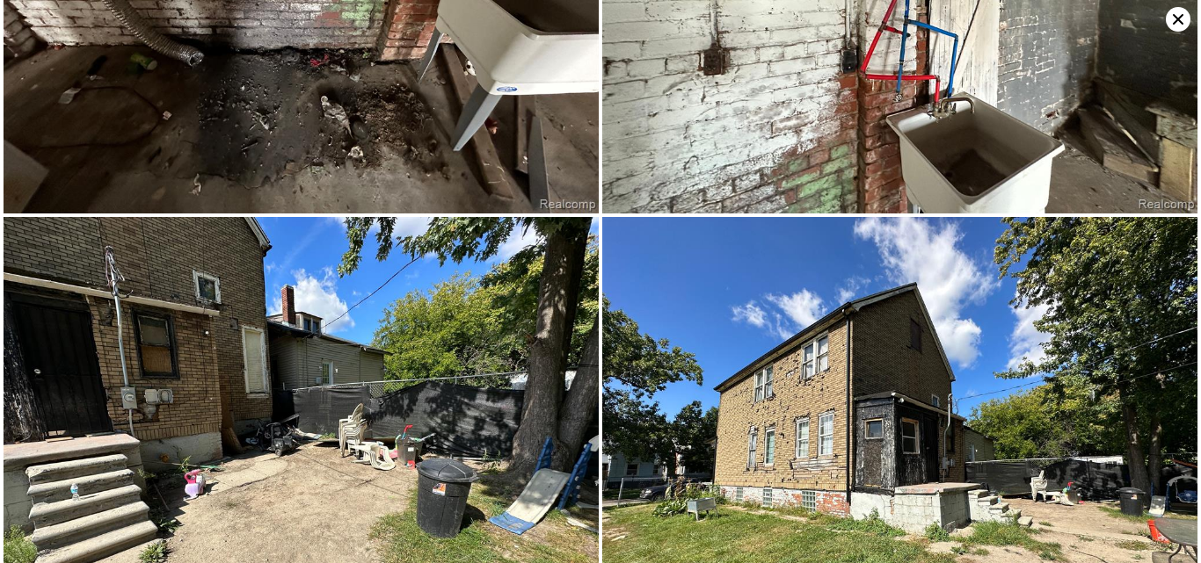
click at [1176, 23] on icon at bounding box center [1178, 19] width 25 height 25
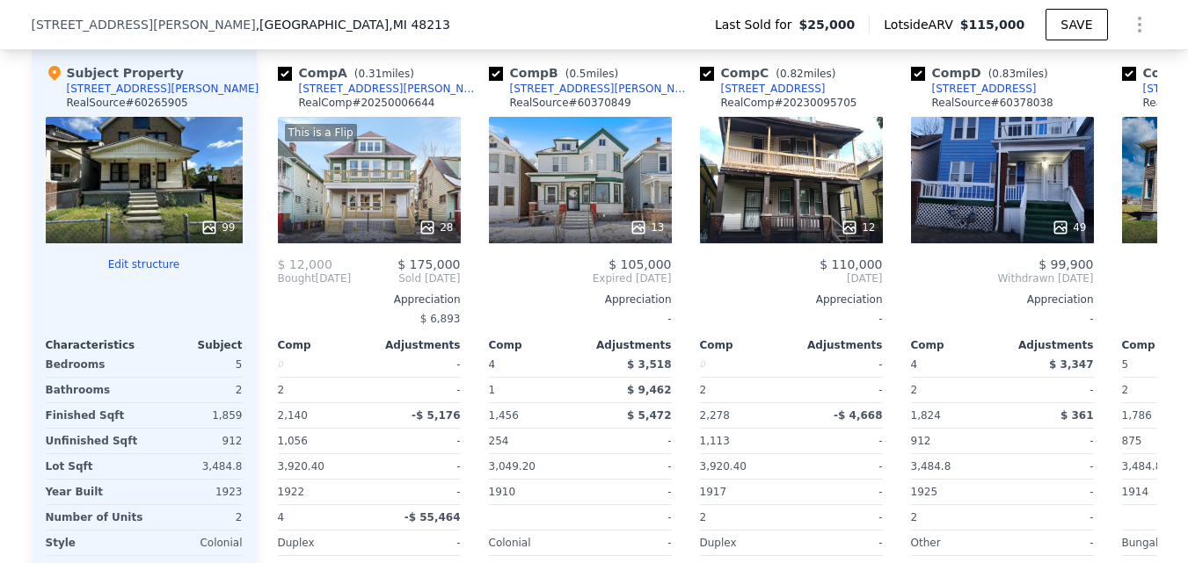
click at [186, 243] on div at bounding box center [144, 228] width 197 height 32
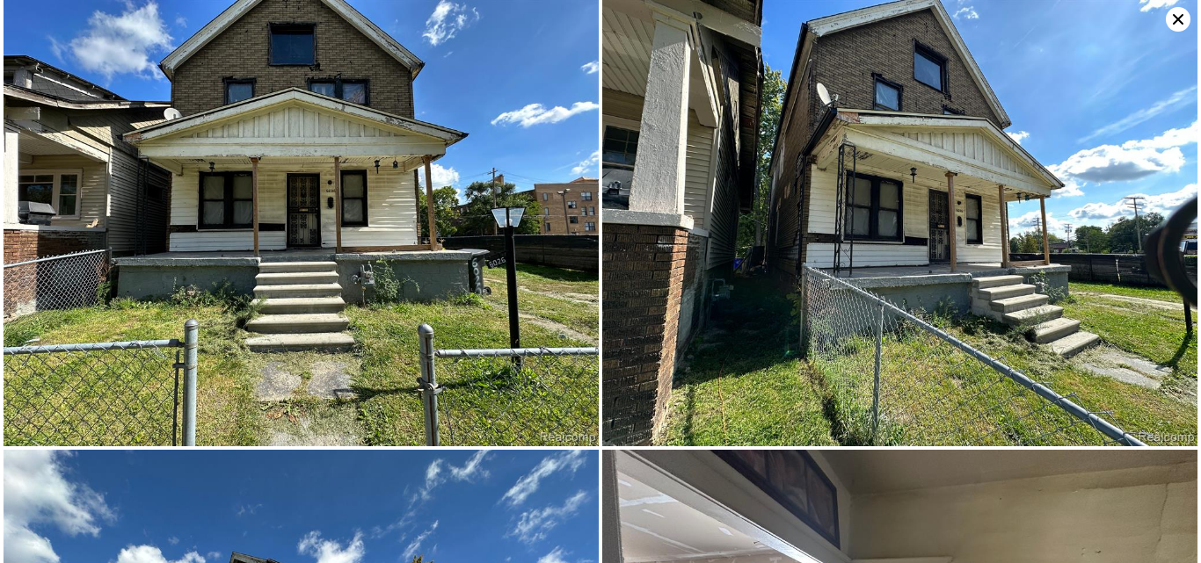
click at [208, 243] on img at bounding box center [301, 223] width 595 height 447
click at [209, 244] on img at bounding box center [301, 223] width 595 height 447
drag, startPoint x: 209, startPoint y: 244, endPoint x: 775, endPoint y: 392, distance: 585.0
click at [775, 392] on div at bounding box center [600, 281] width 1201 height 563
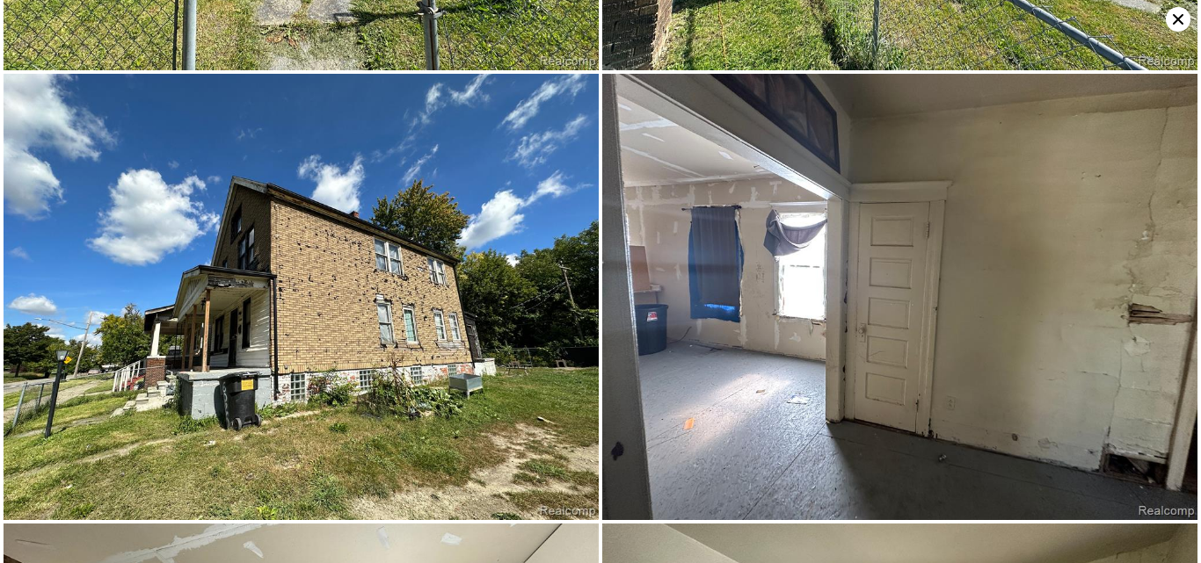
scroll to position [0, 0]
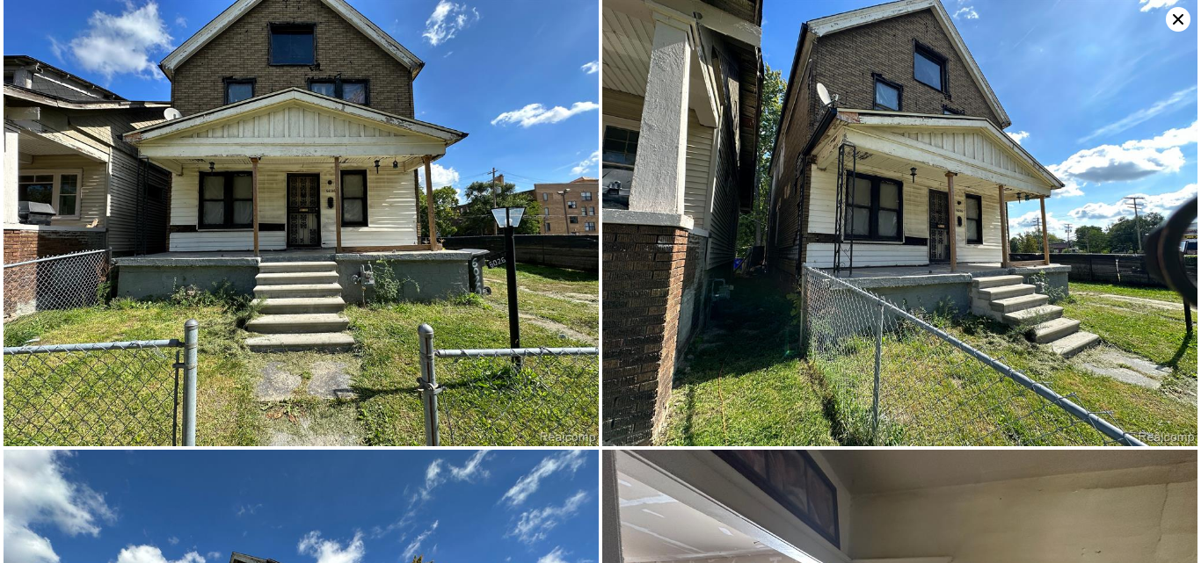
click at [850, 396] on img at bounding box center [899, 223] width 595 height 447
drag, startPoint x: 850, startPoint y: 395, endPoint x: 851, endPoint y: 460, distance: 65.1
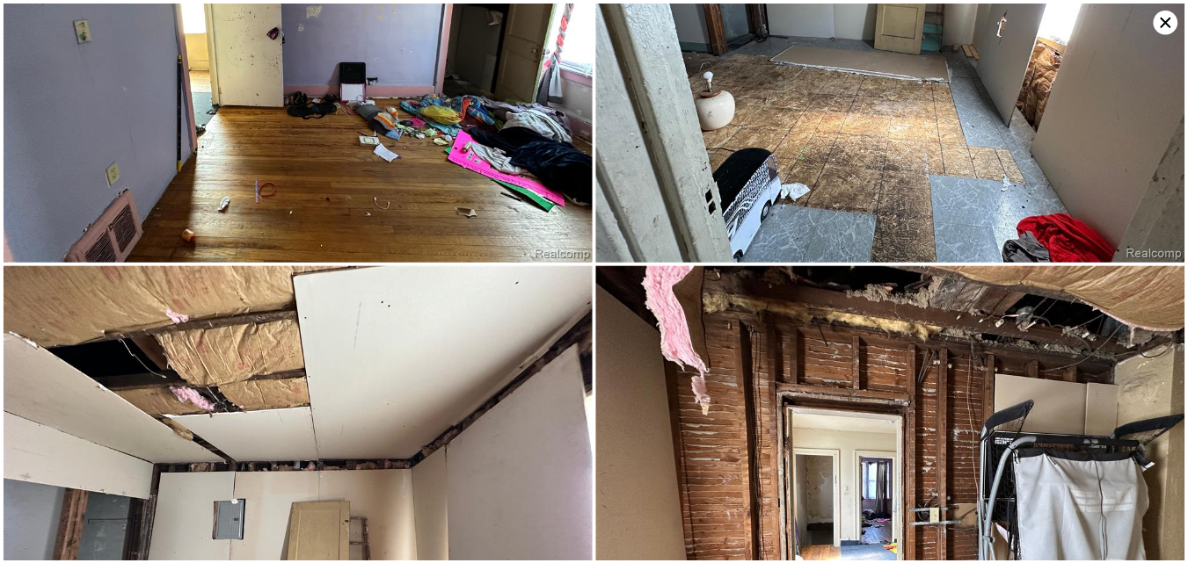
scroll to position [10677, 0]
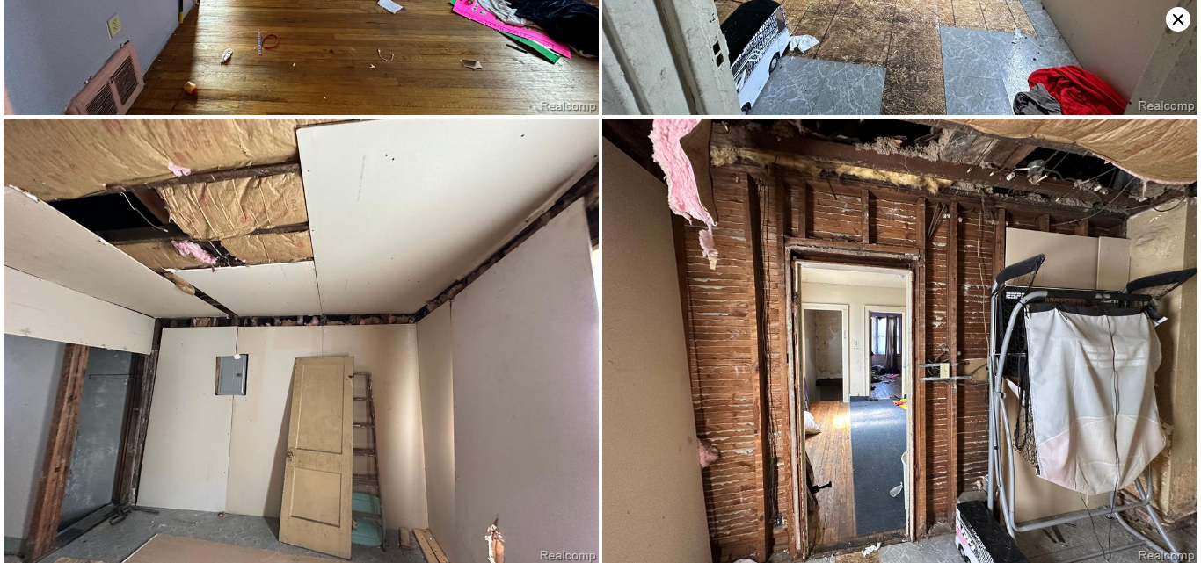
click at [1178, 26] on icon at bounding box center [1178, 19] width 25 height 25
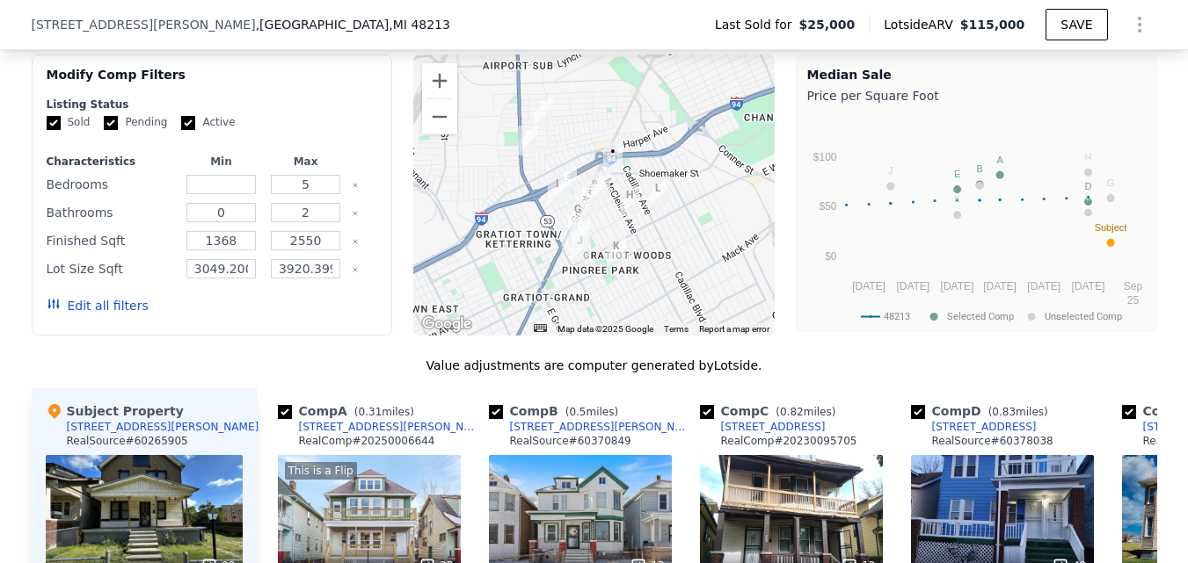
scroll to position [1488, 0]
